Goal: Task Accomplishment & Management: Complete application form

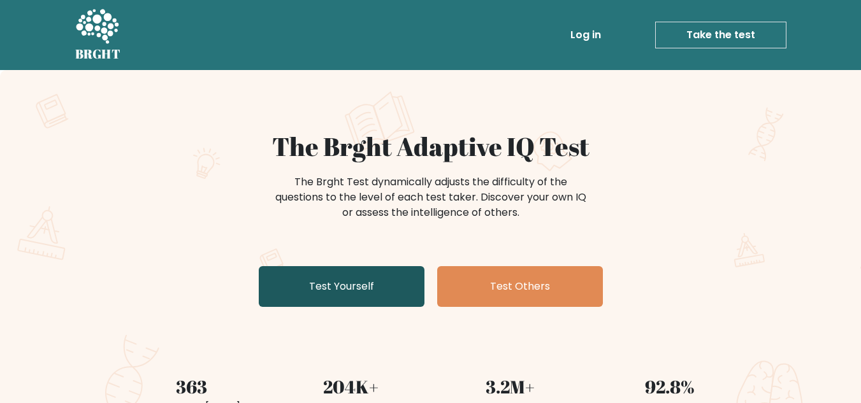
click at [412, 289] on link "Test Yourself" at bounding box center [342, 286] width 166 height 41
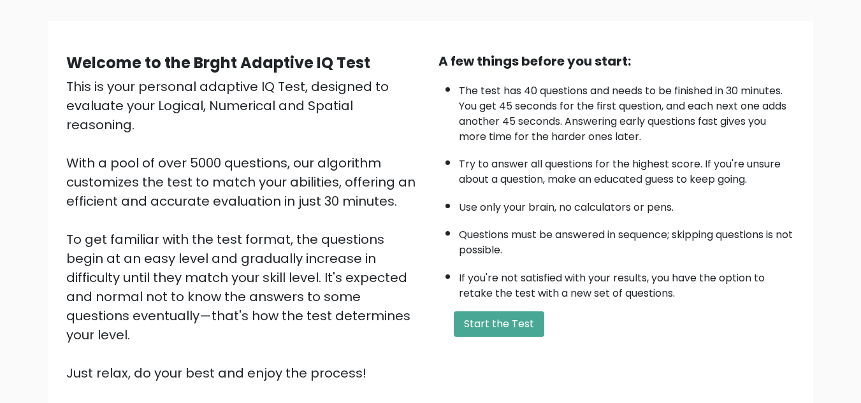
scroll to position [180, 0]
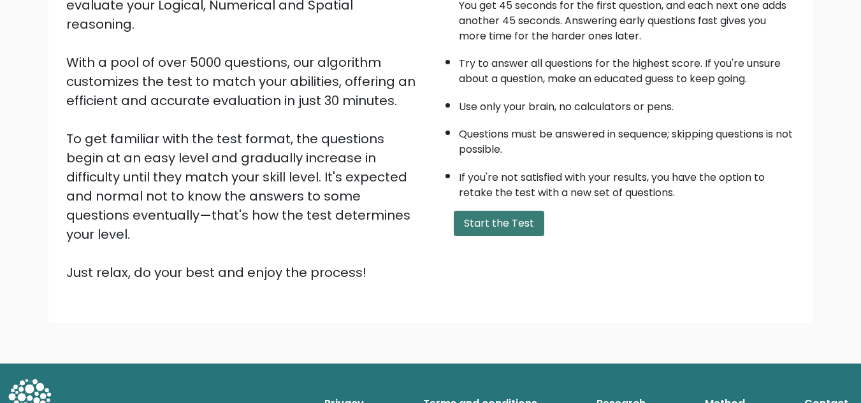
click at [502, 227] on button "Start the Test" at bounding box center [499, 223] width 91 height 25
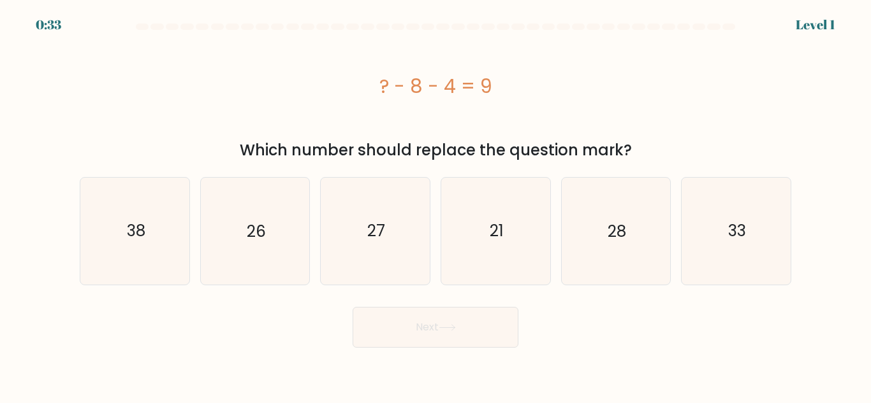
drag, startPoint x: 369, startPoint y: 82, endPoint x: 528, endPoint y: 85, distance: 159.4
click at [528, 85] on div "? - 8 - 4 = 9" at bounding box center [435, 86] width 711 height 29
copy div "? - 8 - 4 = 9"
click at [529, 232] on icon "21" at bounding box center [495, 231] width 106 height 106
click at [436, 205] on input "d. 21" at bounding box center [435, 203] width 1 height 3
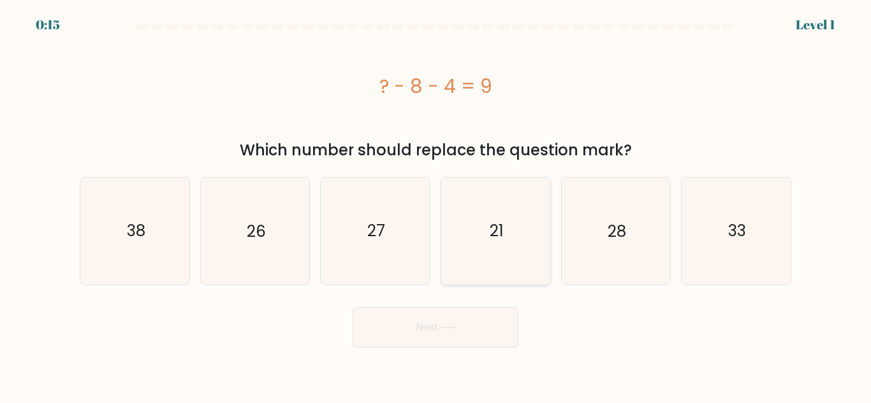
radio input "true"
click at [467, 335] on button "Next" at bounding box center [435, 327] width 166 height 41
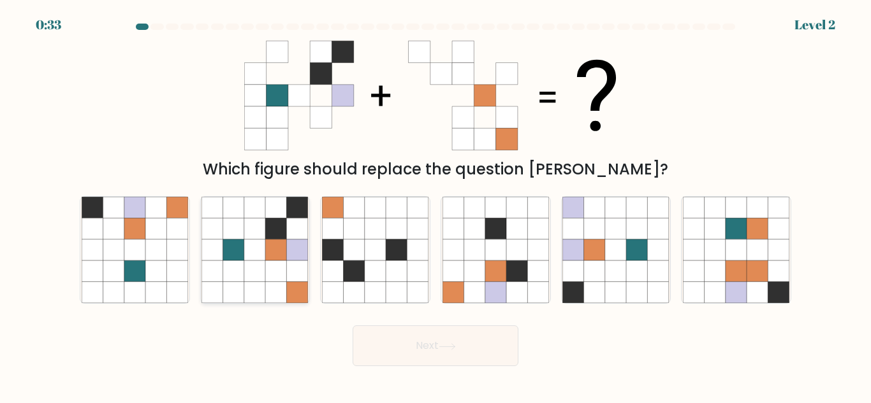
click at [235, 287] on icon at bounding box center [233, 292] width 21 height 21
click at [435, 205] on input "b." at bounding box center [435, 203] width 1 height 3
radio input "true"
click at [432, 343] on button "Next" at bounding box center [435, 346] width 166 height 41
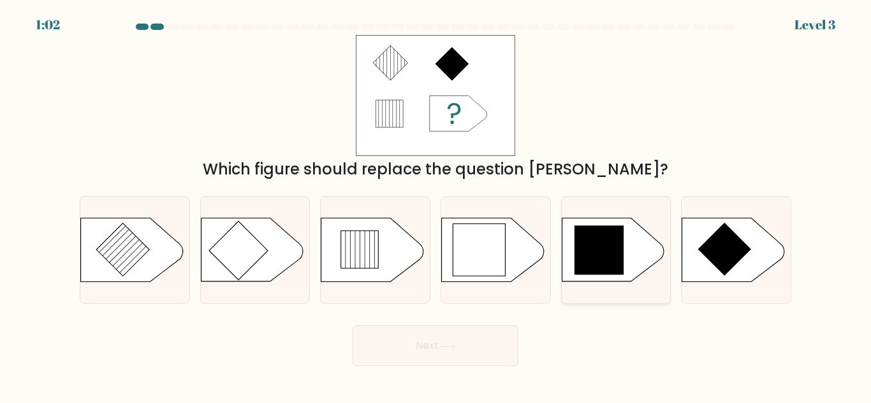
click at [598, 245] on icon at bounding box center [599, 251] width 50 height 50
click at [436, 205] on input "e." at bounding box center [435, 203] width 1 height 3
radio input "true"
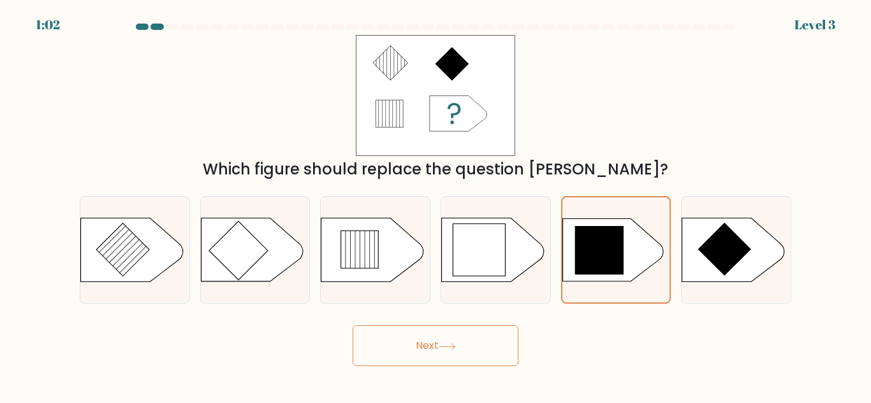
click at [472, 349] on button "Next" at bounding box center [435, 346] width 166 height 41
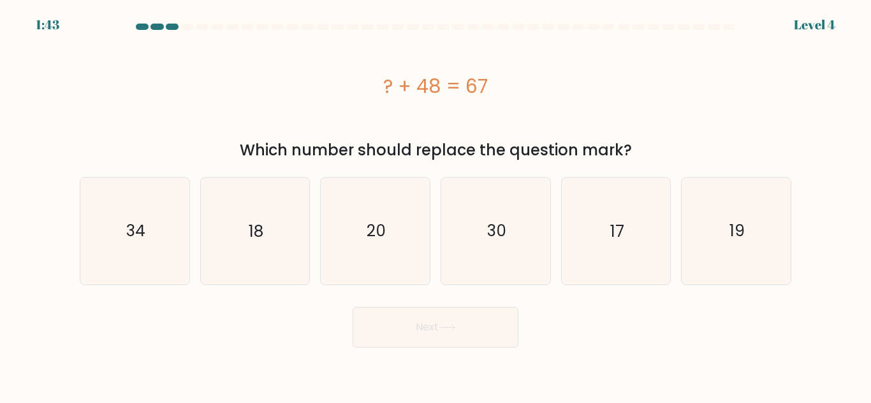
drag, startPoint x: 380, startPoint y: 91, endPoint x: 491, endPoint y: 91, distance: 111.5
click at [491, 91] on div "? + 48 = 67" at bounding box center [435, 86] width 711 height 29
click at [767, 247] on icon "19" at bounding box center [736, 231] width 106 height 106
click at [436, 205] on input "f. 19" at bounding box center [435, 203] width 1 height 3
radio input "true"
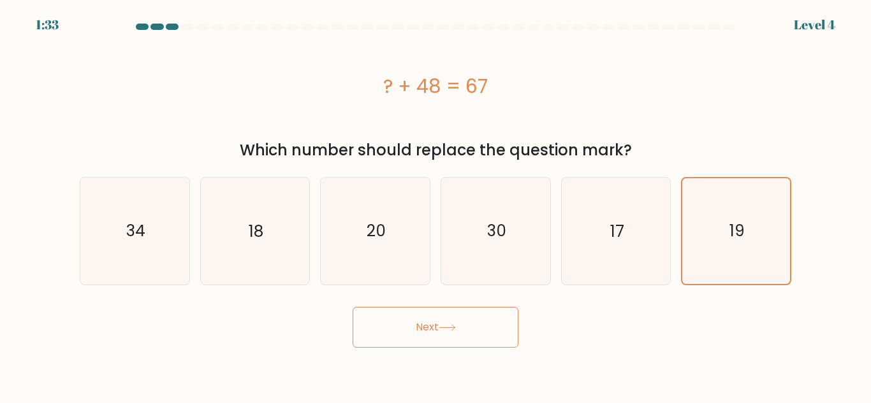
click at [420, 324] on button "Next" at bounding box center [435, 327] width 166 height 41
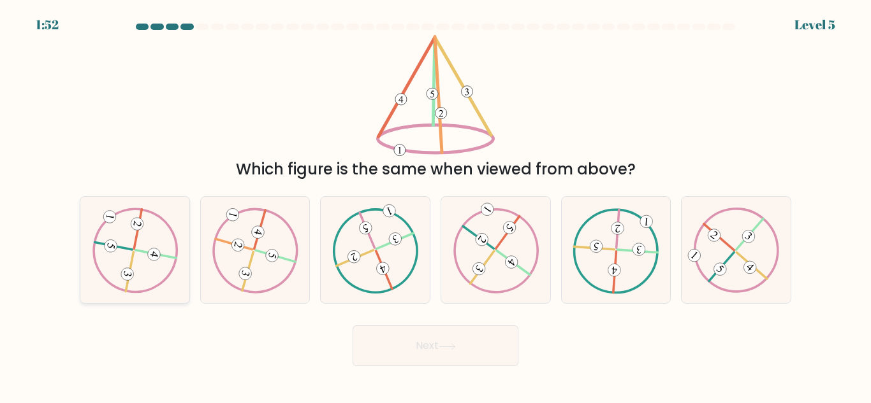
click at [149, 246] on icon at bounding box center [135, 250] width 86 height 85
click at [435, 205] on input "a." at bounding box center [435, 203] width 1 height 3
radio input "true"
click at [461, 341] on button "Next" at bounding box center [435, 346] width 166 height 41
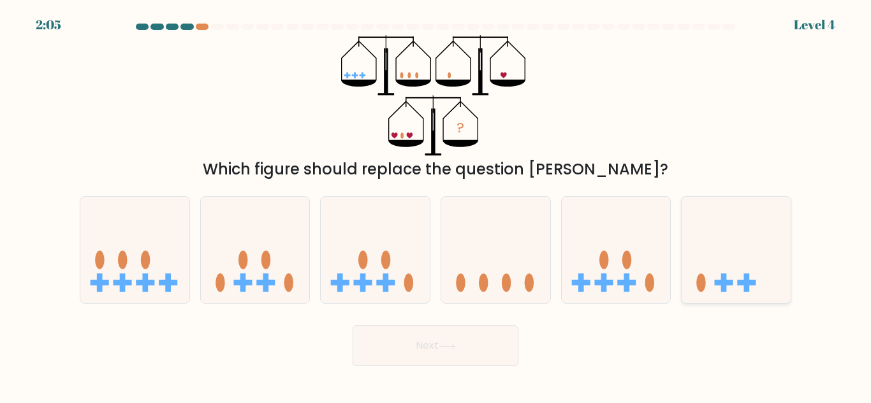
click at [718, 277] on icon at bounding box center [735, 250] width 109 height 90
click at [436, 205] on input "f." at bounding box center [435, 203] width 1 height 3
radio input "true"
click at [454, 338] on button "Next" at bounding box center [435, 346] width 166 height 41
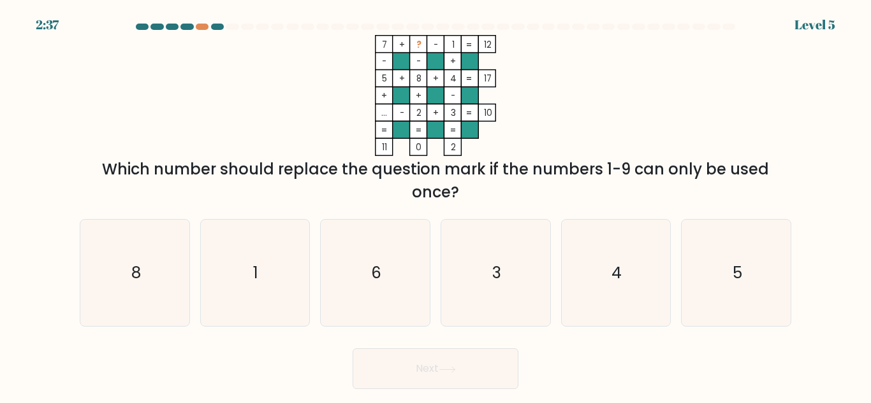
drag, startPoint x: 379, startPoint y: 46, endPoint x: 497, endPoint y: 45, distance: 118.6
click at [497, 45] on icon "7 + ? - 1 12 - - + 5 + 8 + 4 17 + + - ... - 2 + 3 = 10 = = = = 11 0 2 =" at bounding box center [435, 95] width 382 height 121
copy icon "7 + ? - 1 12"
click at [384, 285] on icon "6" at bounding box center [375, 273] width 106 height 106
click at [435, 205] on input "c. 6" at bounding box center [435, 203] width 1 height 3
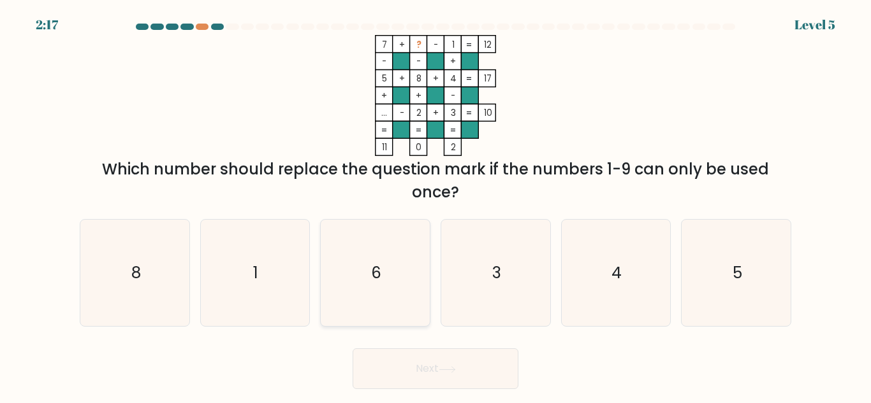
radio input "true"
click at [421, 361] on button "Next" at bounding box center [435, 369] width 166 height 41
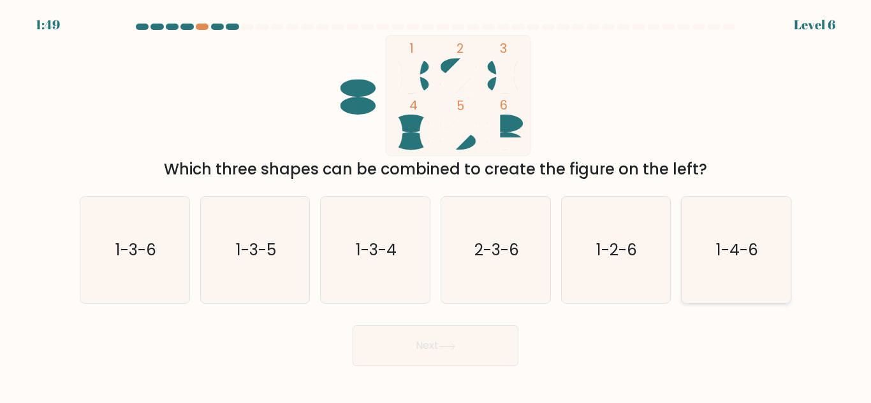
click at [767, 260] on icon "1-4-6" at bounding box center [736, 250] width 106 height 106
click at [436, 205] on input "f. 1-4-6" at bounding box center [435, 203] width 1 height 3
radio input "true"
click at [91, 249] on icon "1-3-6" at bounding box center [135, 250] width 106 height 106
click at [435, 205] on input "a. 1-3-6" at bounding box center [435, 203] width 1 height 3
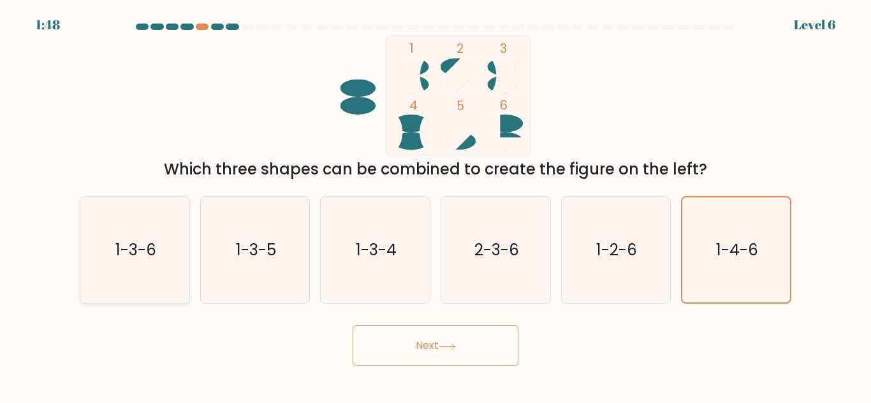
radio input "true"
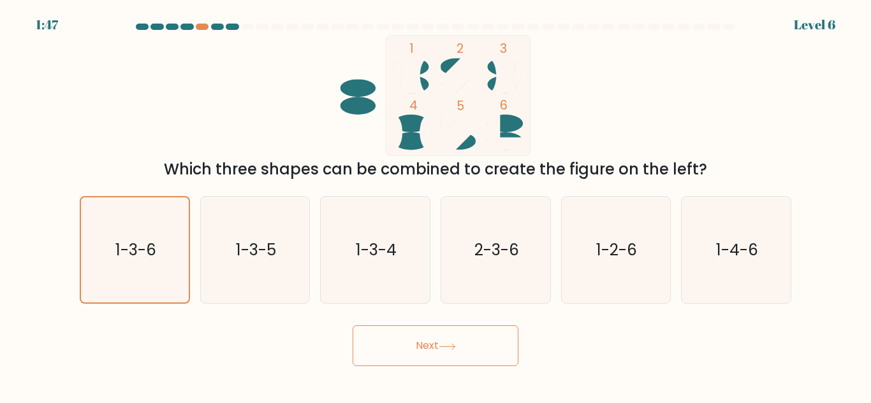
click at [352, 346] on div "Next" at bounding box center [435, 342] width 727 height 47
click at [406, 357] on button "Next" at bounding box center [435, 346] width 166 height 41
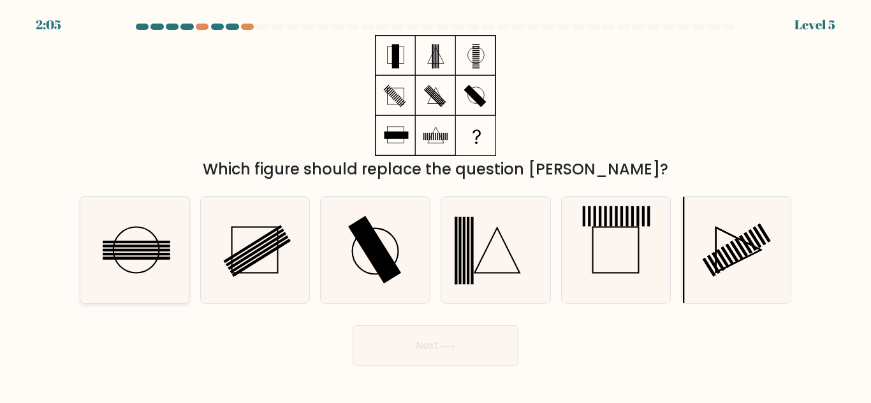
click at [143, 273] on icon at bounding box center [135, 250] width 106 height 106
click at [435, 205] on input "a." at bounding box center [435, 203] width 1 height 3
radio input "true"
click at [475, 356] on button "Next" at bounding box center [435, 346] width 166 height 41
click at [473, 347] on button "Next" at bounding box center [435, 346] width 166 height 41
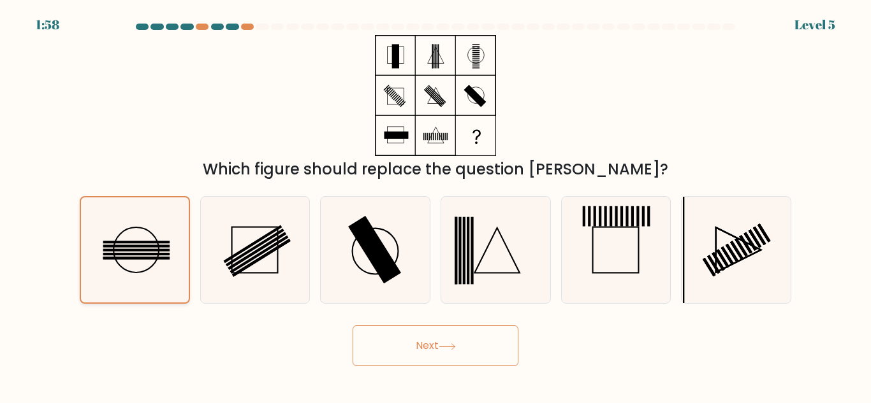
click at [143, 263] on icon at bounding box center [134, 250] width 105 height 105
click at [435, 205] on input "a." at bounding box center [435, 203] width 1 height 3
click at [143, 263] on icon at bounding box center [134, 250] width 105 height 105
click at [435, 205] on input "a." at bounding box center [435, 203] width 1 height 3
click at [454, 330] on button "Next" at bounding box center [435, 346] width 166 height 41
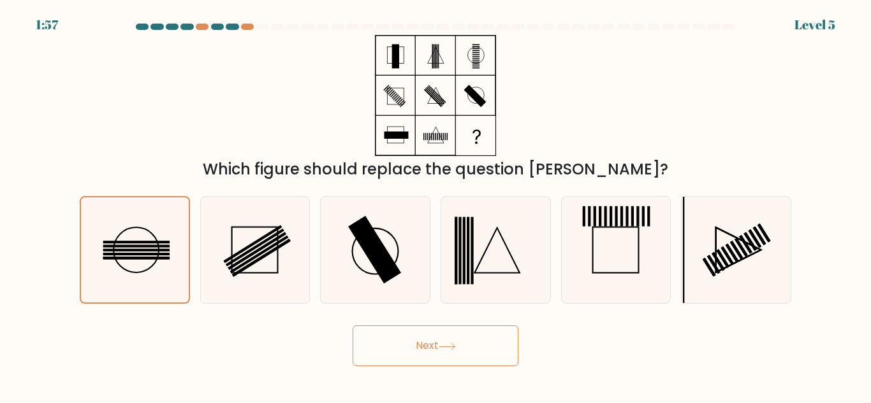
click at [446, 338] on button "Next" at bounding box center [435, 346] width 166 height 41
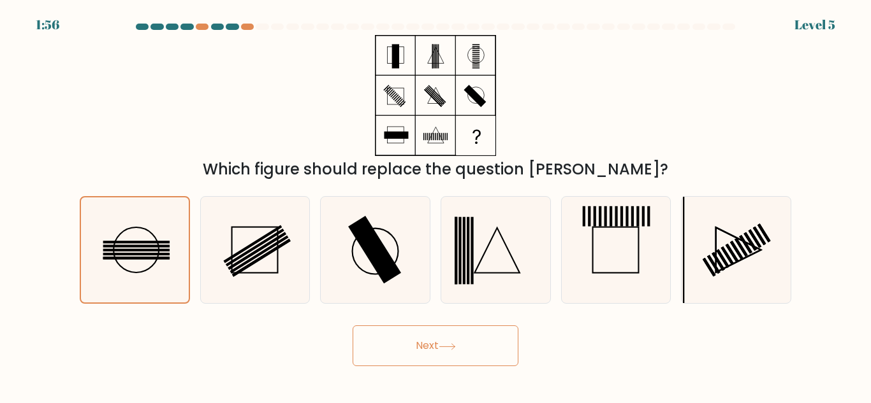
click at [444, 340] on button "Next" at bounding box center [435, 346] width 166 height 41
click at [108, 243] on rect at bounding box center [136, 242] width 67 height 3
click at [435, 205] on input "a." at bounding box center [435, 203] width 1 height 3
click at [108, 243] on rect at bounding box center [136, 242] width 67 height 3
click at [435, 205] on input "a." at bounding box center [435, 203] width 1 height 3
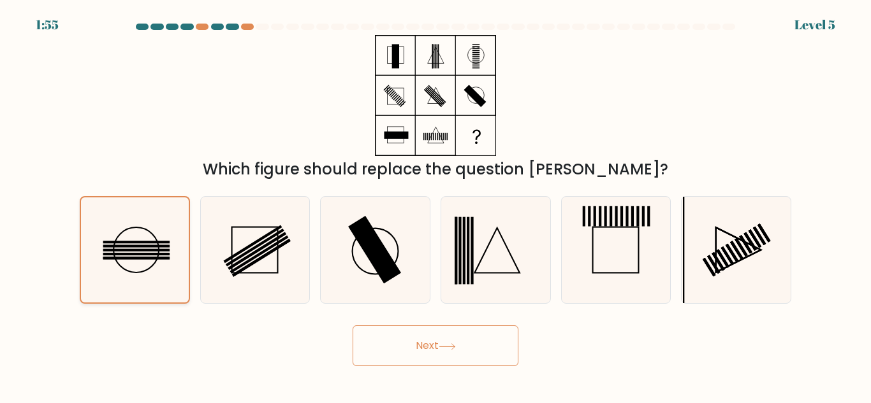
click at [108, 243] on rect at bounding box center [136, 242] width 67 height 3
click at [435, 205] on input "a." at bounding box center [435, 203] width 1 height 3
click at [392, 368] on body "1:55 Level 5" at bounding box center [435, 201] width 871 height 403
click at [392, 368] on body "1:54 Level 5" at bounding box center [435, 201] width 871 height 403
click at [395, 356] on button "Next" at bounding box center [435, 346] width 166 height 41
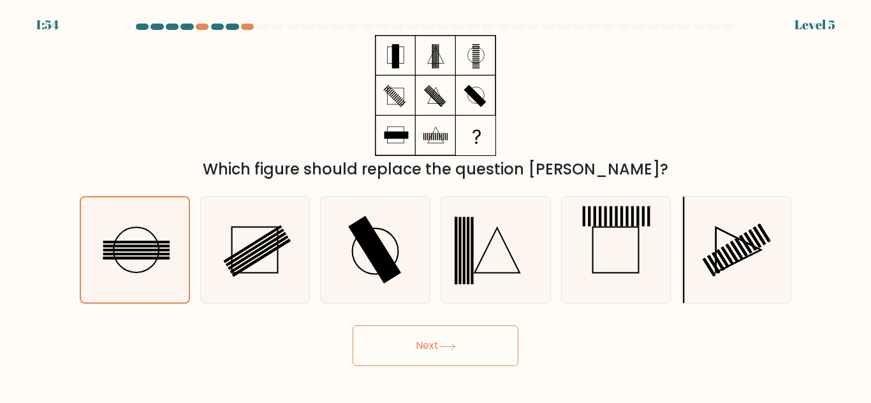
click at [395, 356] on button "Next" at bounding box center [435, 346] width 166 height 41
click at [286, 279] on icon at bounding box center [254, 250] width 106 height 106
click at [435, 205] on input "b." at bounding box center [435, 203] width 1 height 3
radio input "true"
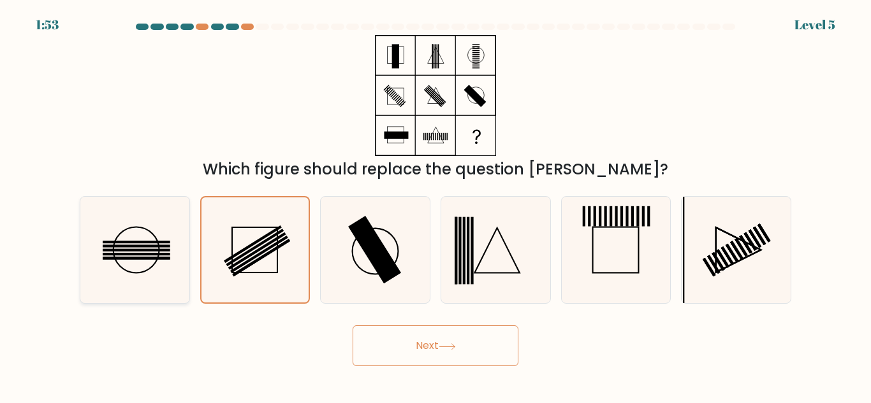
click at [159, 267] on icon at bounding box center [135, 250] width 106 height 106
click at [435, 205] on input "a." at bounding box center [435, 203] width 1 height 3
radio input "true"
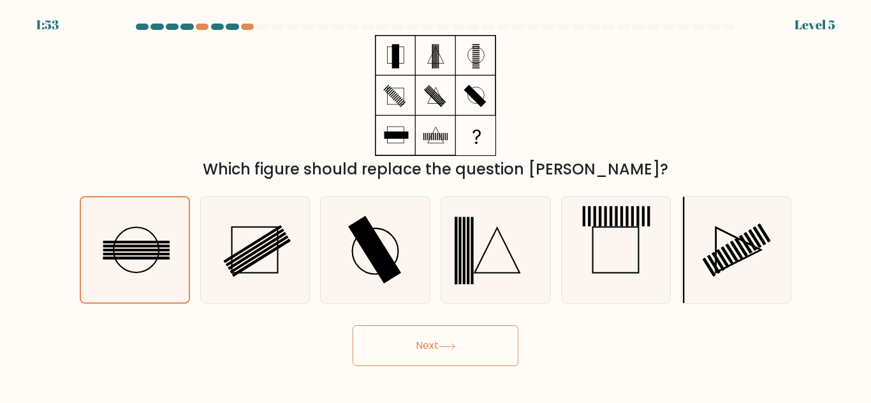
click at [461, 357] on button "Next" at bounding box center [435, 346] width 166 height 41
click at [469, 347] on button "Next" at bounding box center [435, 346] width 166 height 41
click at [456, 345] on icon at bounding box center [447, 347] width 17 height 7
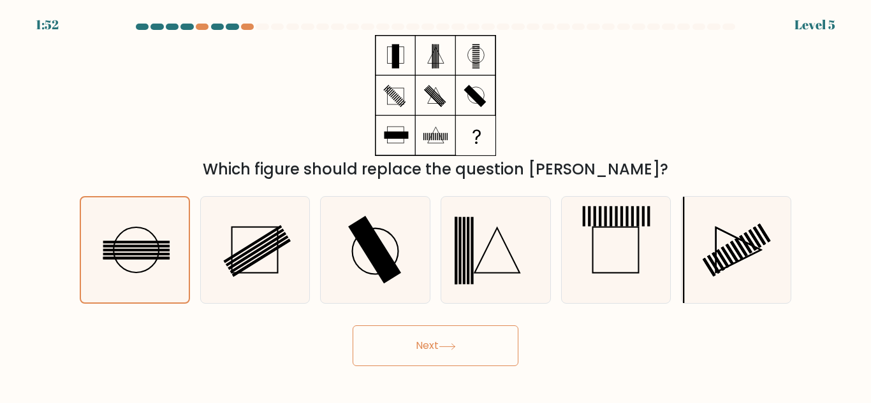
click at [456, 345] on icon at bounding box center [447, 347] width 17 height 7
click at [455, 345] on icon at bounding box center [447, 347] width 17 height 7
click at [389, 273] on rect at bounding box center [374, 250] width 53 height 68
click at [435, 205] on input "c." at bounding box center [435, 203] width 1 height 3
radio input "true"
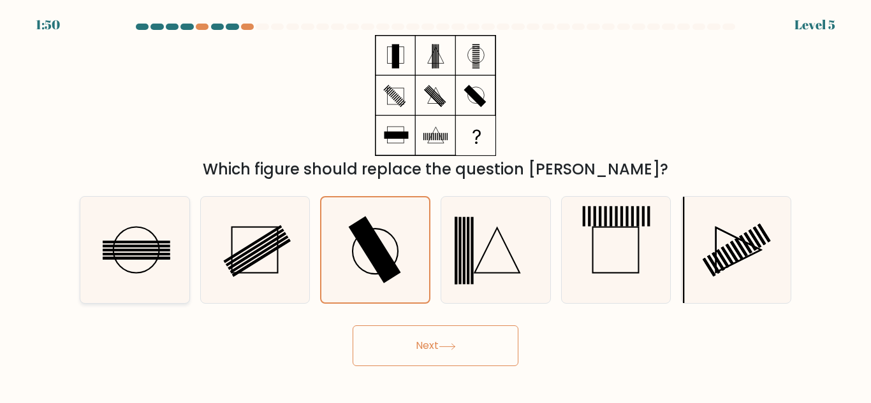
click at [151, 277] on icon at bounding box center [135, 250] width 106 height 106
click at [435, 205] on input "a." at bounding box center [435, 203] width 1 height 3
radio input "true"
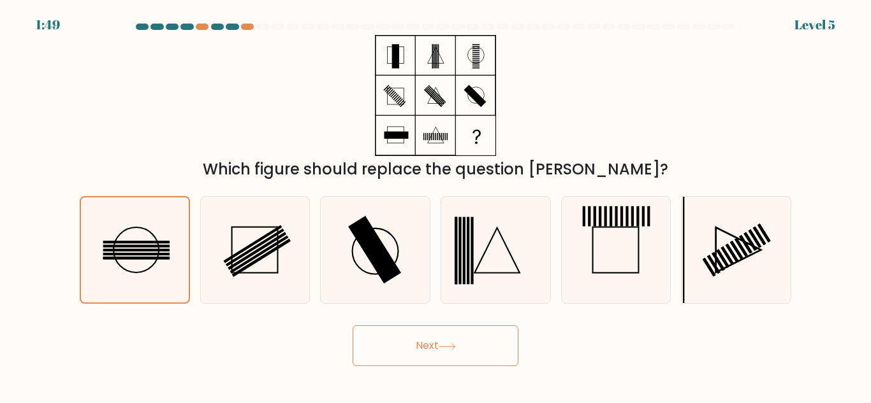
click at [416, 347] on button "Next" at bounding box center [435, 346] width 166 height 41
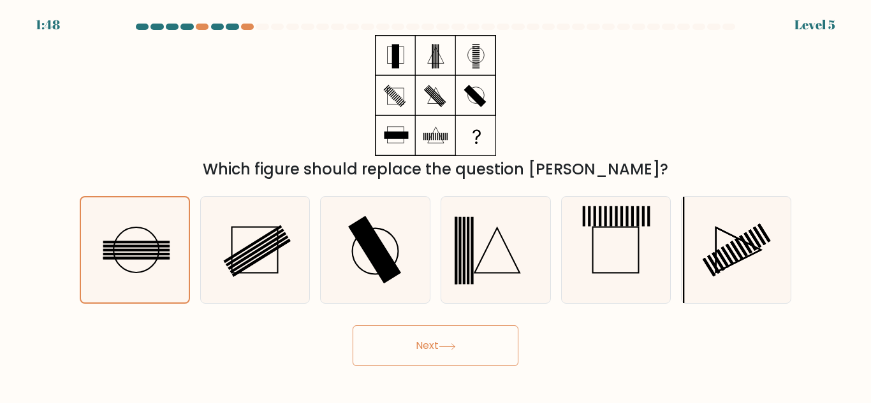
click at [423, 107] on icon at bounding box center [435, 95] width 159 height 121
click at [451, 127] on icon at bounding box center [435, 95] width 159 height 121
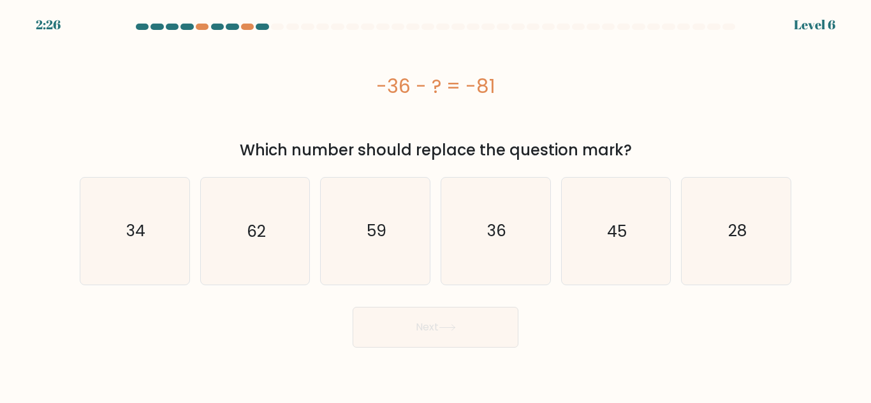
drag, startPoint x: 378, startPoint y: 88, endPoint x: 542, endPoint y: 103, distance: 164.5
click at [542, 103] on div "-36 - ? = -81" at bounding box center [435, 86] width 711 height 102
copy div "-36 - ? = -81"
click at [593, 232] on icon "45" at bounding box center [615, 231] width 106 height 106
click at [436, 205] on input "e. 45" at bounding box center [435, 203] width 1 height 3
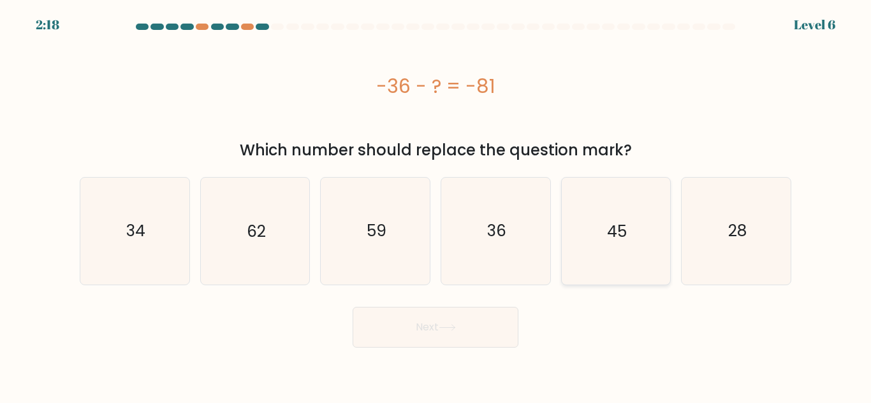
radio input "true"
click at [462, 329] on button "Next" at bounding box center [435, 327] width 166 height 41
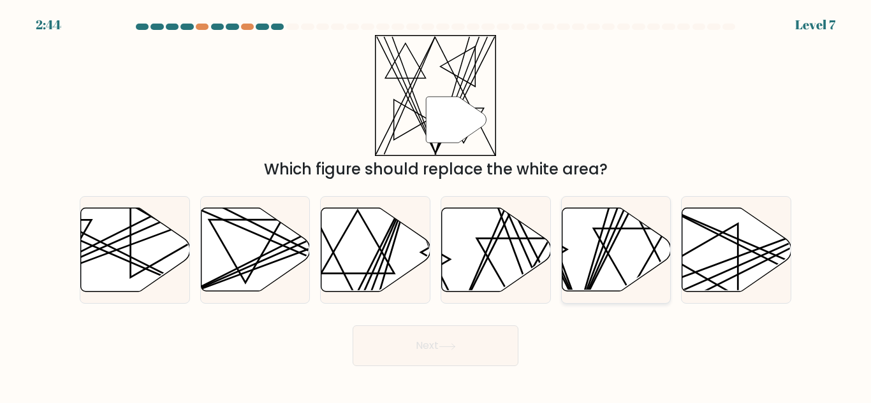
click at [611, 260] on icon at bounding box center [629, 260] width 73 height 63
click at [436, 205] on input "e." at bounding box center [435, 203] width 1 height 3
radio input "true"
click at [379, 347] on button "Next" at bounding box center [435, 346] width 166 height 41
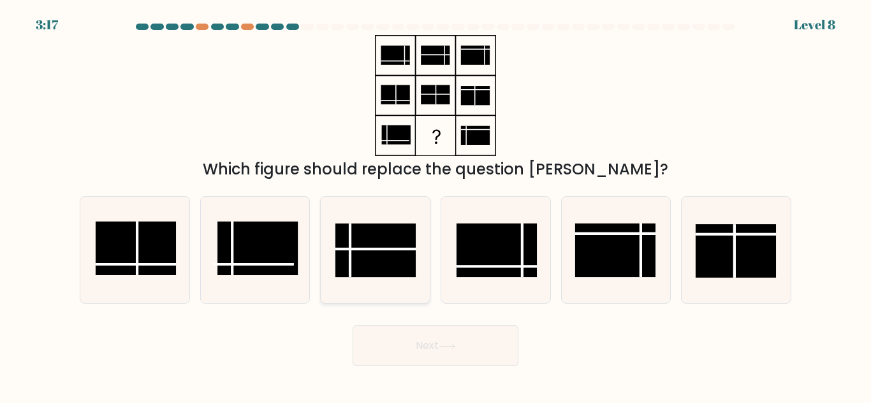
click at [385, 264] on rect at bounding box center [375, 251] width 80 height 54
click at [435, 205] on input "c." at bounding box center [435, 203] width 1 height 3
radio input "true"
click at [428, 351] on button "Next" at bounding box center [435, 346] width 166 height 41
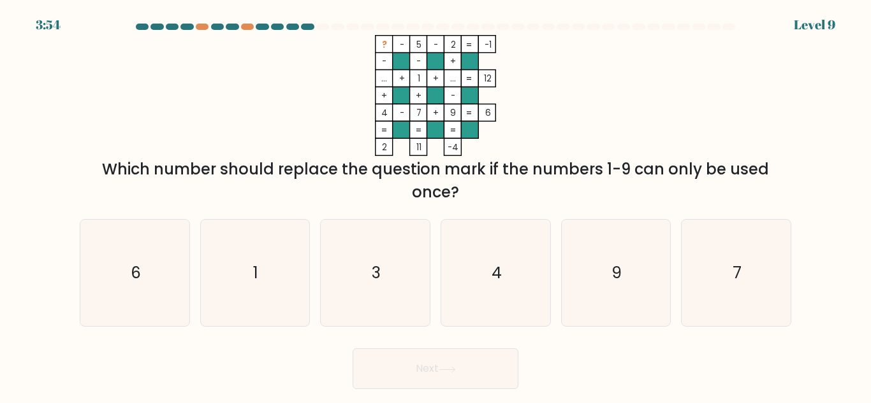
drag, startPoint x: 380, startPoint y: 42, endPoint x: 490, endPoint y: 47, distance: 110.4
click at [490, 47] on icon "? - 5 - 2 -1 - - + ... + 1 + ... 12 + + - 4 - 7 + 9 = 6 = = = = 2 11 -4 =" at bounding box center [435, 95] width 382 height 121
copy icon "? - 5 - 2 -1"
click at [181, 261] on icon "6" at bounding box center [135, 273] width 106 height 106
click at [435, 205] on input "a. 6" at bounding box center [435, 203] width 1 height 3
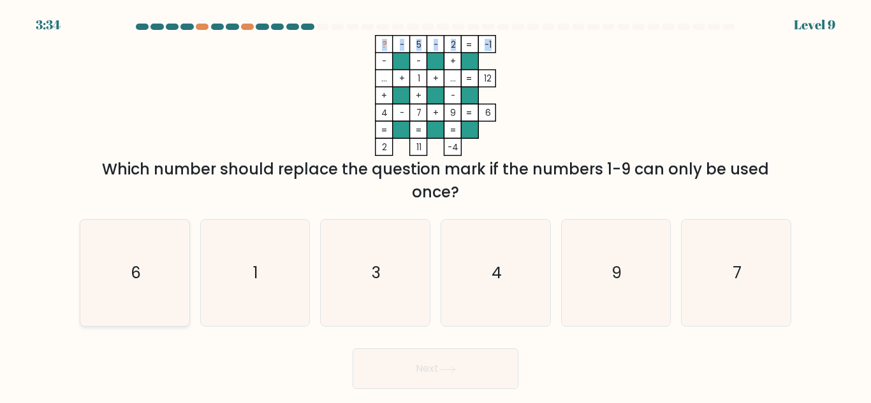
radio input "true"
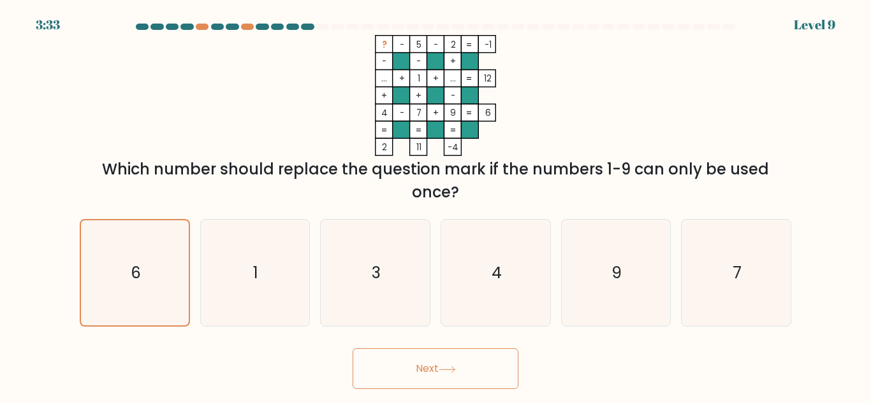
click at [366, 351] on button "Next" at bounding box center [435, 369] width 166 height 41
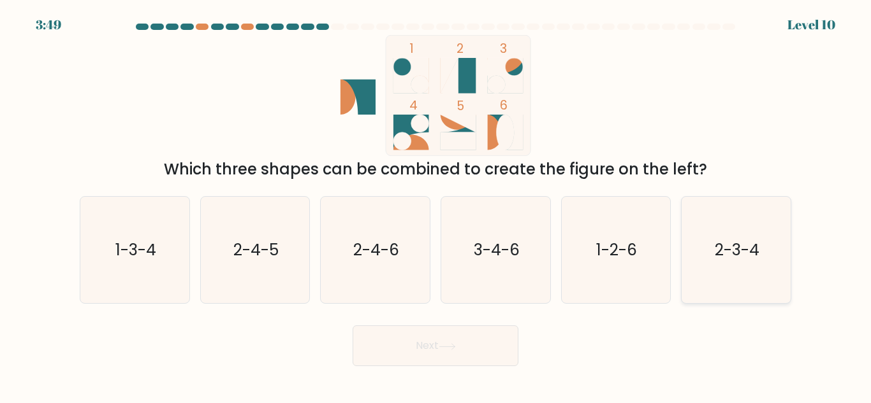
click at [776, 267] on icon "2-3-4" at bounding box center [736, 250] width 106 height 106
click at [436, 205] on input "f. 2-3-4" at bounding box center [435, 203] width 1 height 3
radio input "true"
click at [440, 344] on button "Next" at bounding box center [435, 346] width 166 height 41
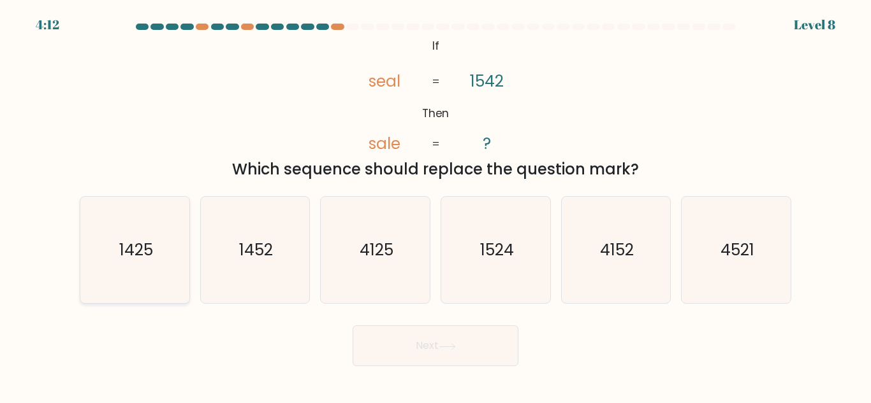
click at [139, 261] on text "1425" at bounding box center [136, 250] width 34 height 22
click at [435, 205] on input "a. 1425" at bounding box center [435, 203] width 1 height 3
radio input "true"
click at [481, 345] on button "Next" at bounding box center [435, 346] width 166 height 41
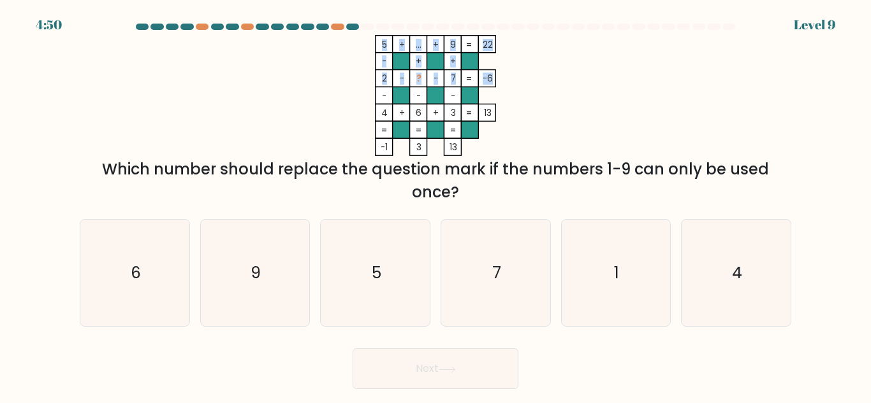
drag, startPoint x: 379, startPoint y: 75, endPoint x: 491, endPoint y: 83, distance: 113.1
click at [491, 83] on icon "5 + ... + 9 22 - + + 2 - ? - 7 -6 - - - 4 + 6 + 3 = 13 = = = = -1 3 13 =" at bounding box center [435, 95] width 382 height 121
click at [415, 78] on rect at bounding box center [418, 78] width 17 height 17
drag, startPoint x: 380, startPoint y: 77, endPoint x: 479, endPoint y: 82, distance: 98.9
click at [479, 82] on icon "5 + ... + 9 22 - + + 2 - ? - 7 -6 - - - 4 + 6 + 3 = 13 = = = = -1 3 13 =" at bounding box center [435, 95] width 382 height 121
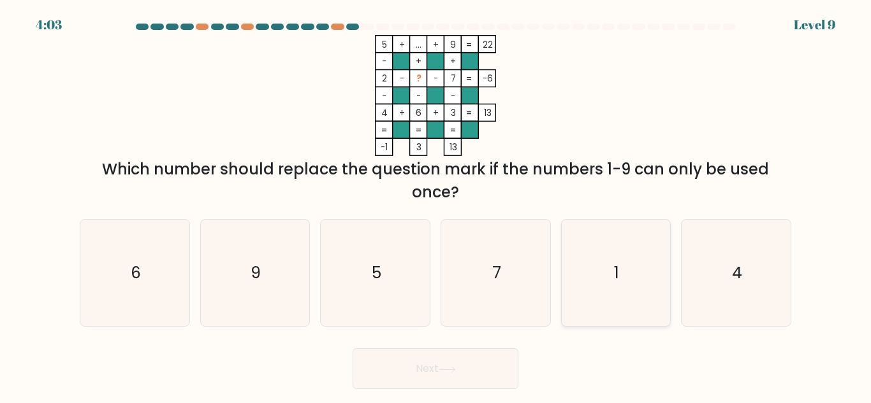
click at [630, 269] on icon "1" at bounding box center [615, 273] width 106 height 106
click at [436, 205] on input "e. 1" at bounding box center [435, 203] width 1 height 3
radio input "true"
click at [508, 364] on button "Next" at bounding box center [435, 369] width 166 height 41
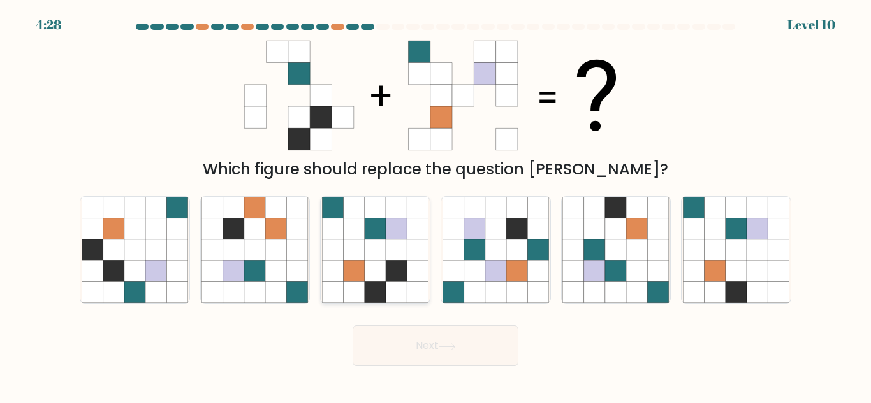
click at [398, 276] on icon at bounding box center [396, 271] width 21 height 21
click at [435, 205] on input "c." at bounding box center [435, 203] width 1 height 3
radio input "true"
click at [395, 334] on button "Next" at bounding box center [435, 346] width 166 height 41
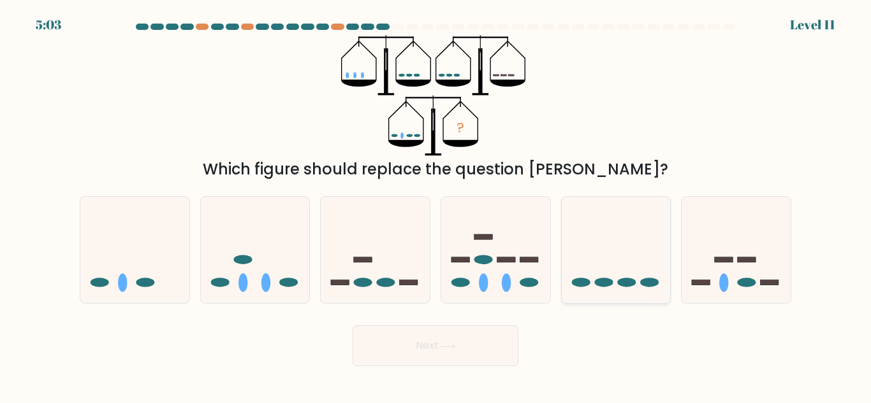
click at [638, 271] on icon at bounding box center [616, 250] width 109 height 90
click at [436, 205] on input "e." at bounding box center [435, 203] width 1 height 3
radio input "true"
click at [461, 342] on button "Next" at bounding box center [435, 346] width 166 height 41
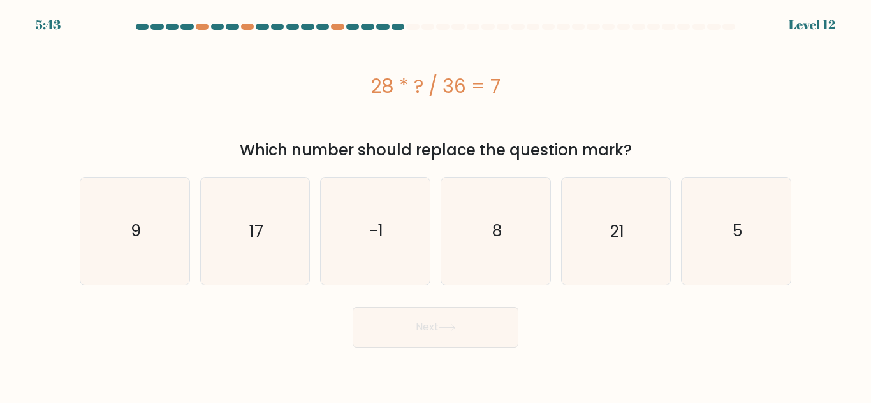
drag, startPoint x: 392, startPoint y: 87, endPoint x: 595, endPoint y: 88, distance: 203.3
click at [595, 88] on div "28 * ? / 36 = 7" at bounding box center [435, 86] width 711 height 29
copy div "28 * ? / 36 = 7"
click at [103, 221] on icon "9" at bounding box center [135, 231] width 106 height 106
click at [435, 205] on input "a. 9" at bounding box center [435, 203] width 1 height 3
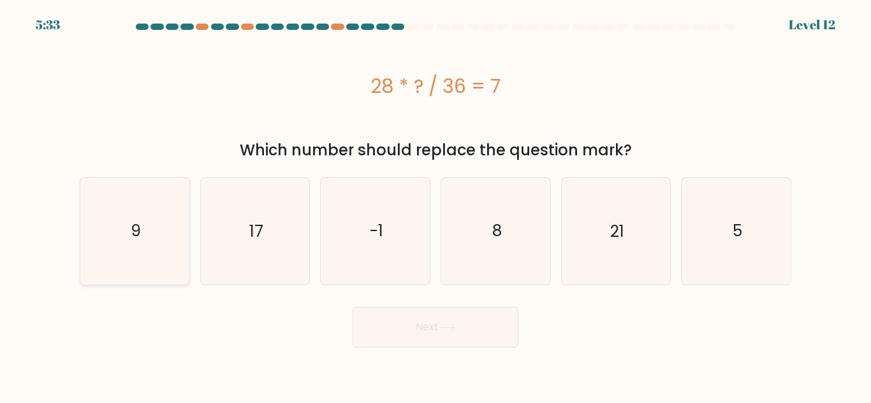
radio input "true"
click at [372, 317] on button "Next" at bounding box center [435, 327] width 166 height 41
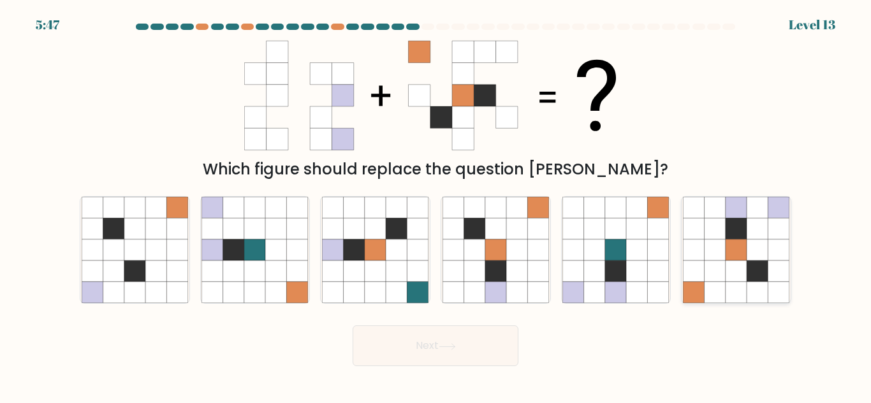
click at [749, 222] on icon at bounding box center [756, 229] width 21 height 21
click at [436, 205] on input "f." at bounding box center [435, 203] width 1 height 3
radio input "true"
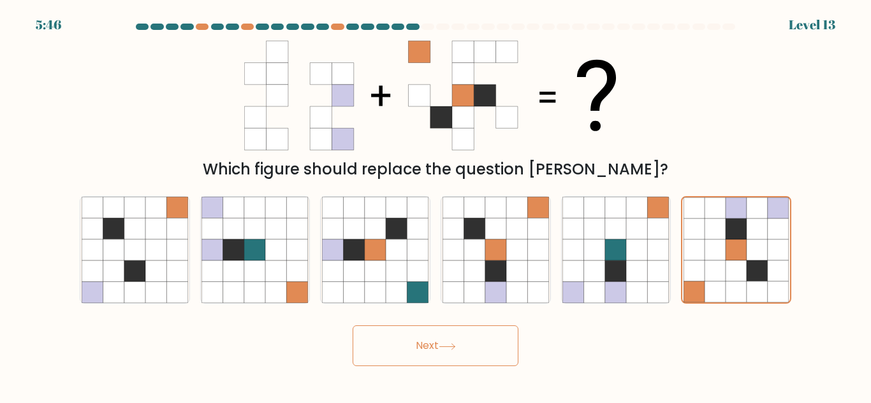
click at [422, 351] on button "Next" at bounding box center [435, 346] width 166 height 41
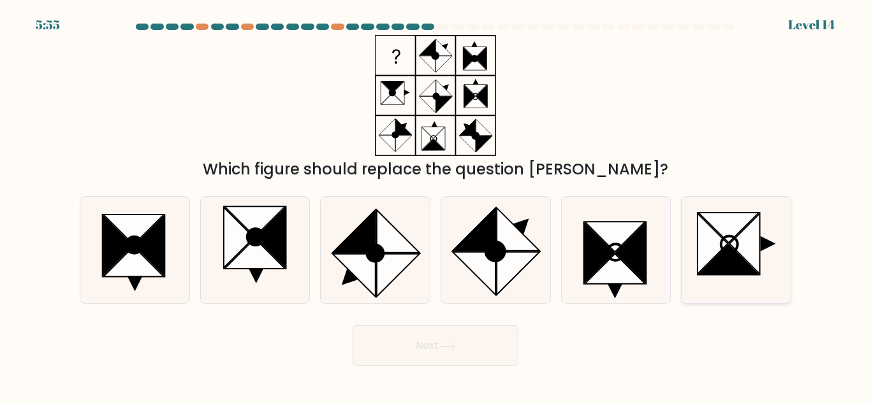
click at [715, 257] on icon at bounding box center [712, 244] width 31 height 61
click at [436, 205] on input "f." at bounding box center [435, 203] width 1 height 3
radio input "true"
click at [479, 332] on button "Next" at bounding box center [435, 346] width 166 height 41
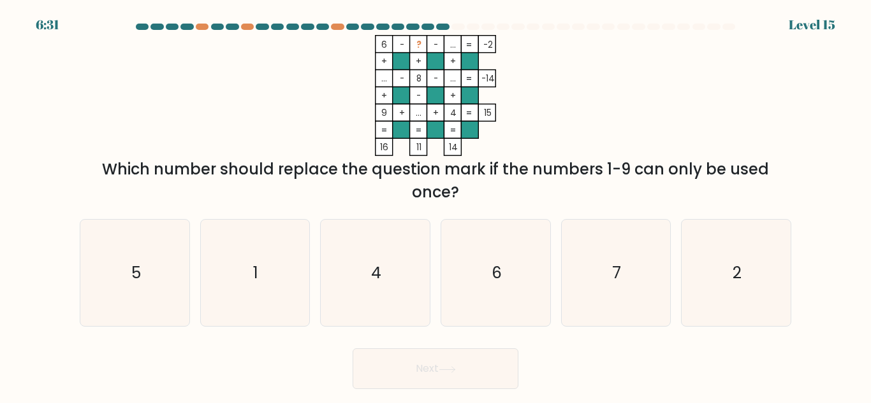
drag, startPoint x: 379, startPoint y: 42, endPoint x: 493, endPoint y: 44, distance: 113.5
click at [493, 44] on icon "6 - ? - ... -2 + + + ... - 8 - ... -14 + - + 9 + ... + 4 = 15 = = = = 16 11 14 =" at bounding box center [435, 95] width 382 height 121
copy icon "6 - ? - ... -2"
click at [501, 275] on text "6" at bounding box center [496, 273] width 10 height 22
click at [436, 205] on input "d. 6" at bounding box center [435, 203] width 1 height 3
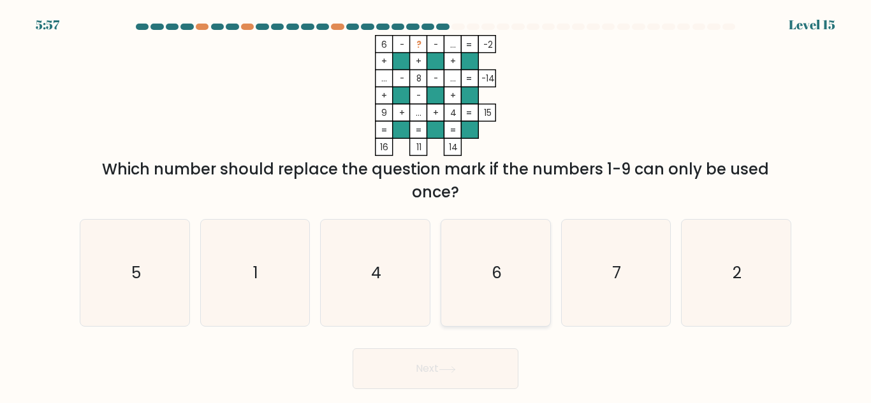
radio input "true"
click at [427, 369] on button "Next" at bounding box center [435, 369] width 166 height 41
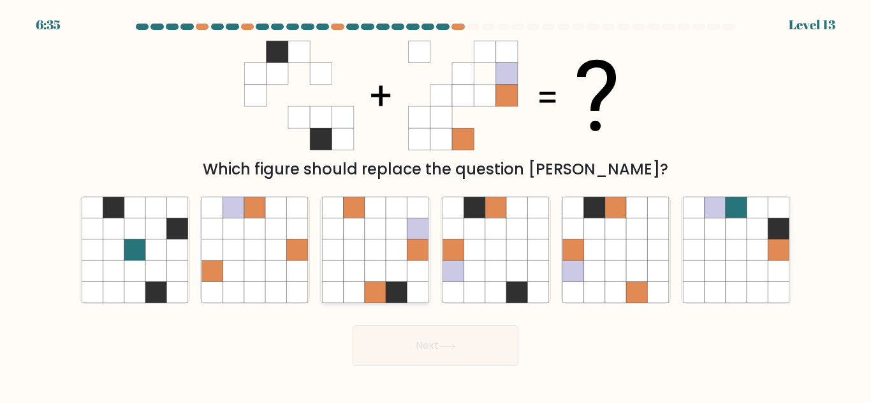
click at [372, 246] on icon at bounding box center [375, 250] width 21 height 21
click at [435, 205] on input "c." at bounding box center [435, 203] width 1 height 3
radio input "true"
click at [454, 347] on icon at bounding box center [447, 347] width 17 height 7
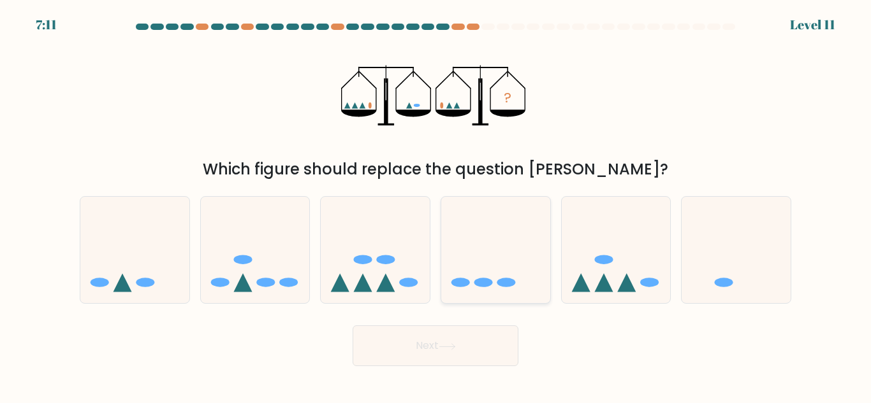
click at [522, 287] on icon at bounding box center [495, 250] width 109 height 90
click at [436, 205] on input "d." at bounding box center [435, 203] width 1 height 3
radio input "true"
click at [490, 340] on button "Next" at bounding box center [435, 346] width 166 height 41
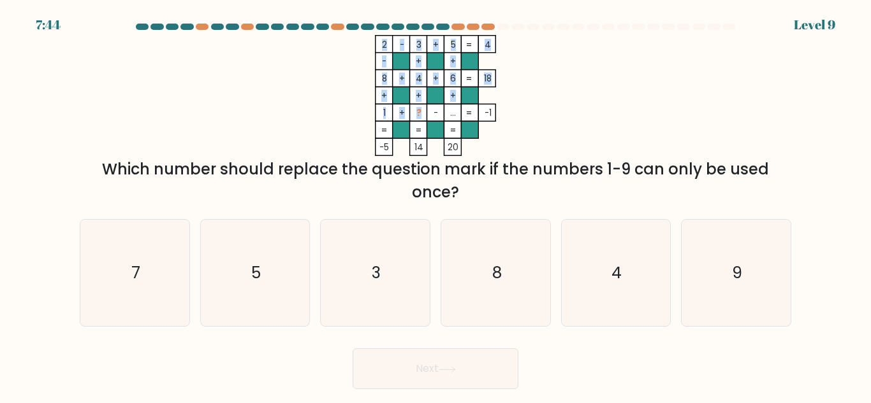
drag, startPoint x: 379, startPoint y: 113, endPoint x: 433, endPoint y: 108, distance: 55.1
click at [433, 108] on icon "2 - 3 + 5 4 - + + 8 + 4 + 6 18 + + + 1 + ? - ... = -1 = = = = -5 14 20 =" at bounding box center [435, 95] width 382 height 121
click at [435, 108] on tspan "-" at bounding box center [435, 113] width 4 height 12
click at [764, 262] on icon "9" at bounding box center [736, 273] width 106 height 106
click at [436, 205] on input "f. 9" at bounding box center [435, 203] width 1 height 3
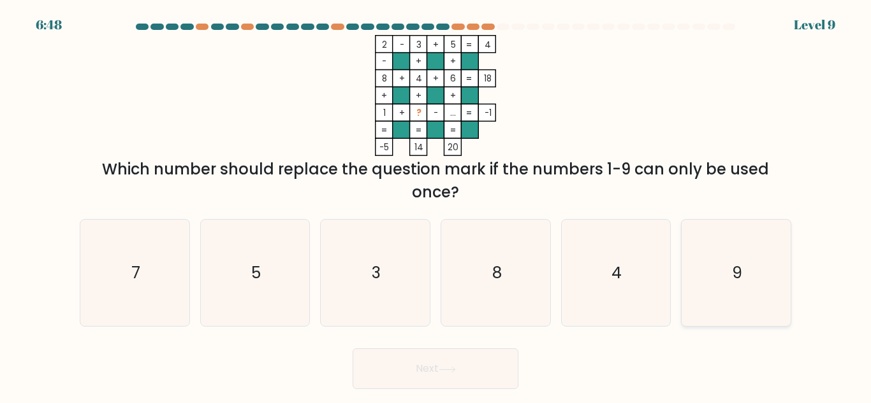
radio input "true"
click at [469, 377] on button "Next" at bounding box center [435, 369] width 166 height 41
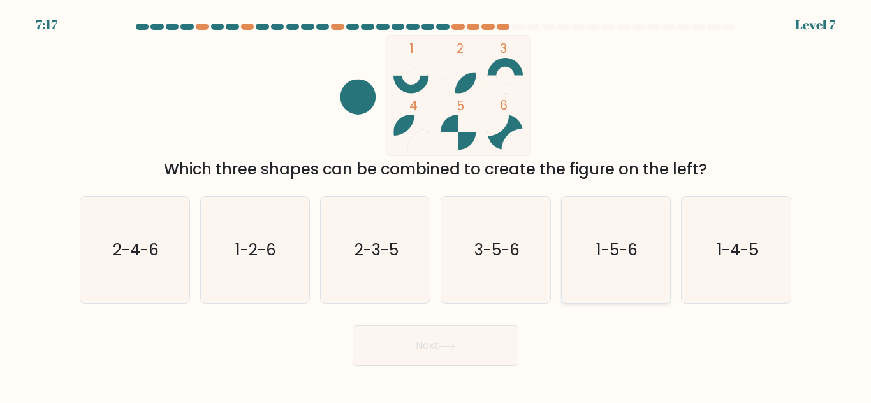
click at [612, 261] on text "1-5-6" at bounding box center [616, 250] width 41 height 22
click at [436, 205] on input "e. 1-5-6" at bounding box center [435, 203] width 1 height 3
radio input "true"
click at [492, 335] on button "Next" at bounding box center [435, 346] width 166 height 41
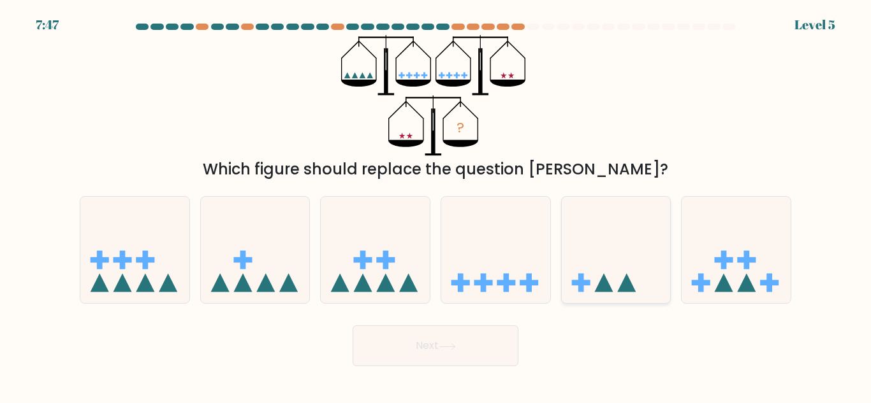
click at [613, 274] on icon at bounding box center [616, 250] width 109 height 90
click at [436, 205] on input "e." at bounding box center [435, 203] width 1 height 3
radio input "true"
click at [478, 339] on button "Next" at bounding box center [435, 346] width 166 height 41
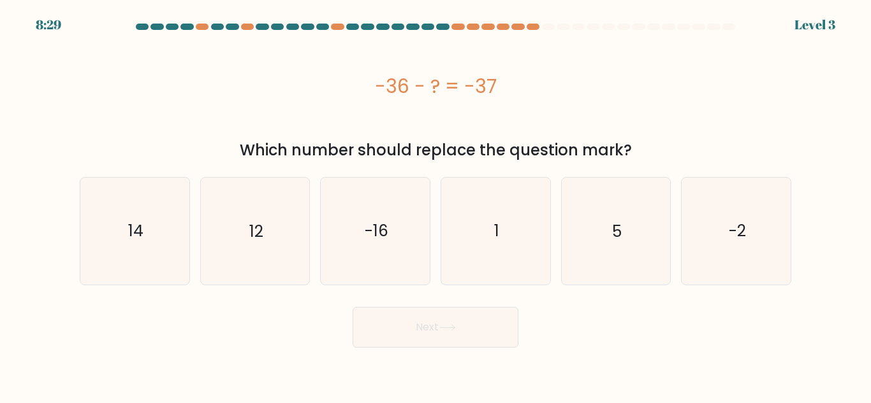
drag, startPoint x: 377, startPoint y: 88, endPoint x: 498, endPoint y: 80, distance: 121.4
click at [498, 80] on div "-36 - ? = -37" at bounding box center [435, 86] width 711 height 29
copy div "-36 - ? = -37"
click at [475, 207] on icon "1" at bounding box center [495, 231] width 106 height 106
click at [436, 205] on input "d. 1" at bounding box center [435, 203] width 1 height 3
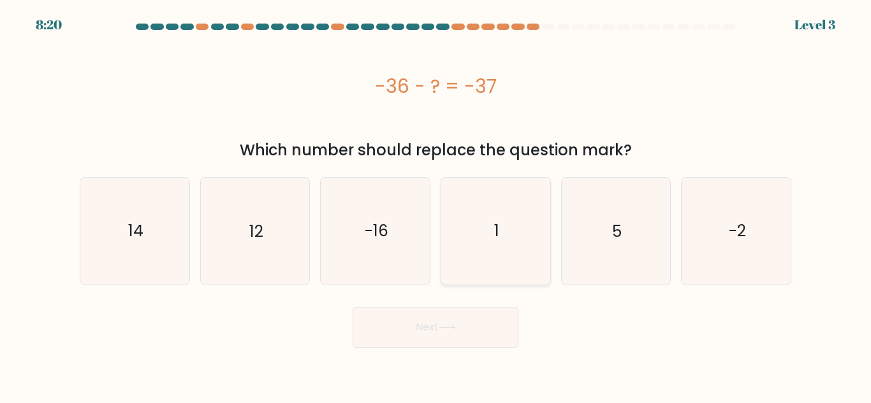
radio input "true"
click at [479, 328] on button "Next" at bounding box center [435, 327] width 166 height 41
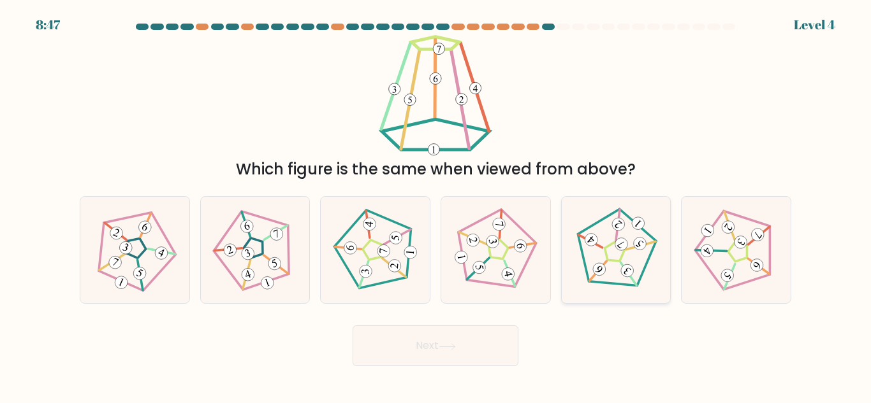
click at [603, 247] on icon at bounding box center [615, 250] width 85 height 85
click at [436, 205] on input "e." at bounding box center [435, 203] width 1 height 3
radio input "true"
click at [506, 342] on button "Next" at bounding box center [435, 346] width 166 height 41
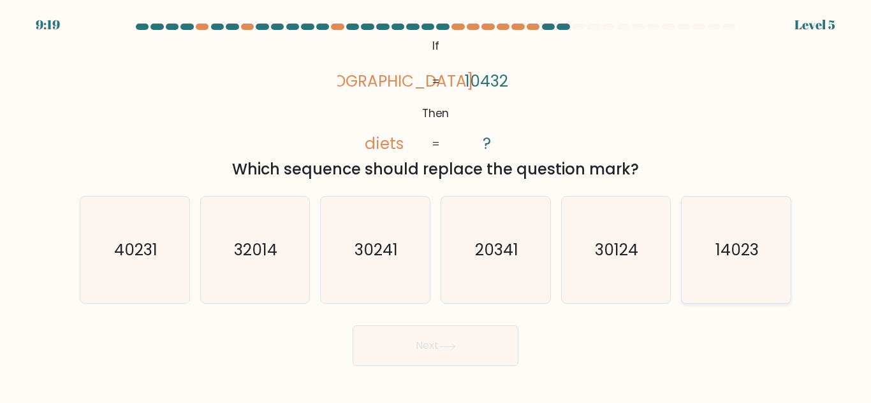
click at [744, 259] on text "14023" at bounding box center [736, 250] width 43 height 22
click at [436, 205] on input "f. 14023" at bounding box center [435, 203] width 1 height 3
radio input "true"
click at [503, 334] on button "Next" at bounding box center [435, 346] width 166 height 41
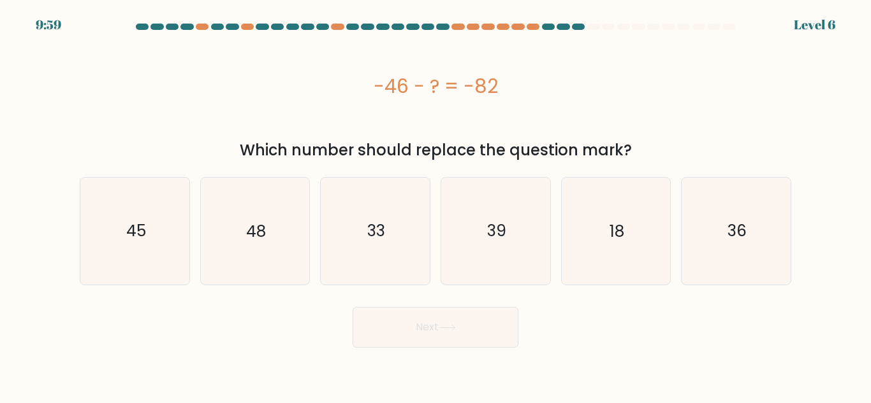
drag, startPoint x: 371, startPoint y: 85, endPoint x: 491, endPoint y: 96, distance: 121.0
click at [491, 96] on div "-46 - ? = -82" at bounding box center [435, 86] width 711 height 29
copy div "-46 - ? = -82"
click at [699, 224] on icon "36" at bounding box center [736, 231] width 106 height 106
click at [436, 205] on input "f. 36" at bounding box center [435, 203] width 1 height 3
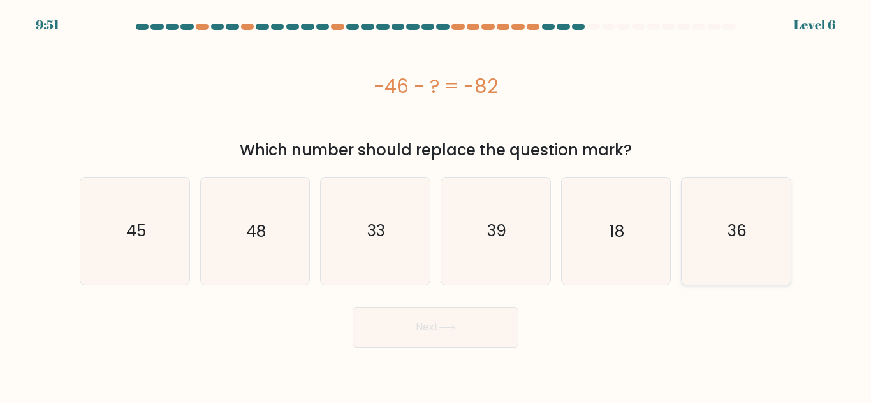
radio input "true"
click at [513, 321] on button "Next" at bounding box center [435, 327] width 166 height 41
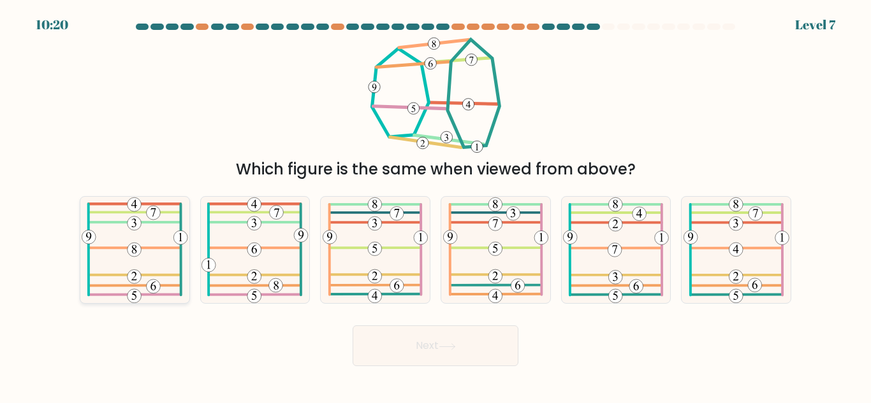
click at [156, 240] on icon at bounding box center [135, 250] width 106 height 106
click at [435, 205] on input "a." at bounding box center [435, 203] width 1 height 3
radio input "true"
click at [364, 324] on div "Next" at bounding box center [435, 342] width 727 height 47
click at [374, 342] on button "Next" at bounding box center [435, 346] width 166 height 41
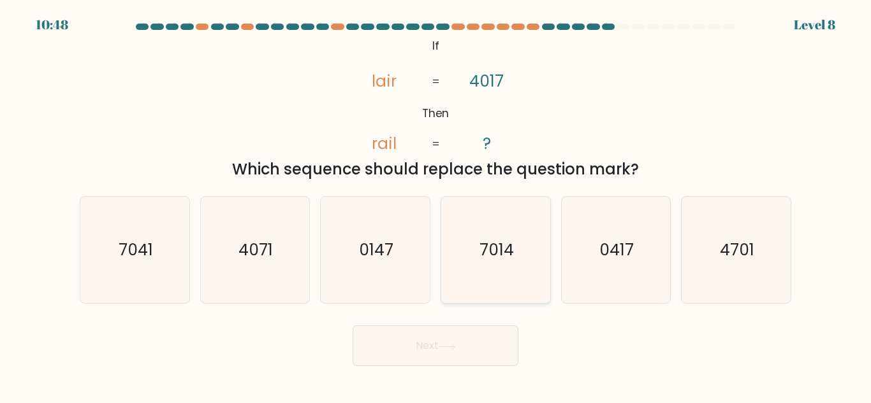
click at [475, 259] on icon "7014" at bounding box center [495, 250] width 106 height 106
click at [436, 205] on input "d. 7014" at bounding box center [435, 203] width 1 height 3
radio input "true"
click at [483, 355] on button "Next" at bounding box center [435, 346] width 166 height 41
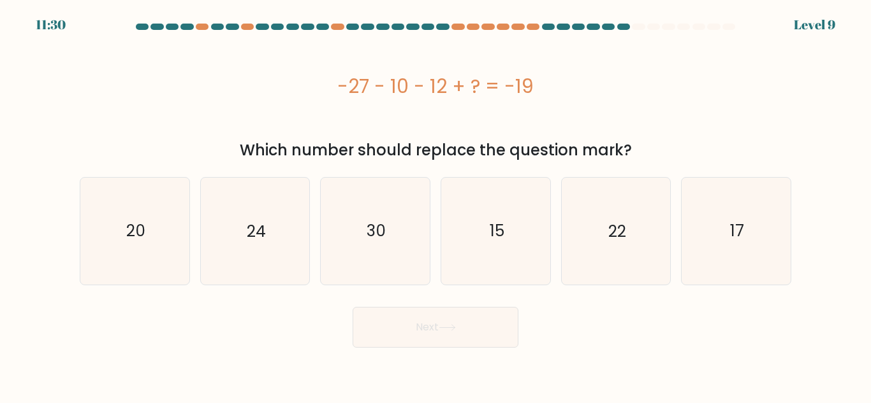
drag, startPoint x: 338, startPoint y: 90, endPoint x: 548, endPoint y: 83, distance: 209.8
click at [548, 83] on div "-27 - 10 - 12 + ? = -19" at bounding box center [435, 86] width 711 height 29
copy div "-27 - 10 - 12 + ? = -19"
click at [367, 228] on text "30" at bounding box center [375, 231] width 19 height 22
click at [435, 205] on input "c. 30" at bounding box center [435, 203] width 1 height 3
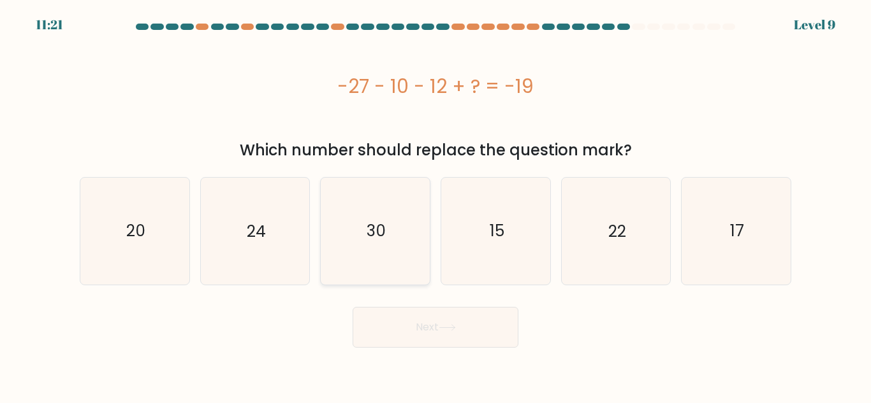
radio input "true"
click at [447, 331] on icon at bounding box center [447, 327] width 17 height 7
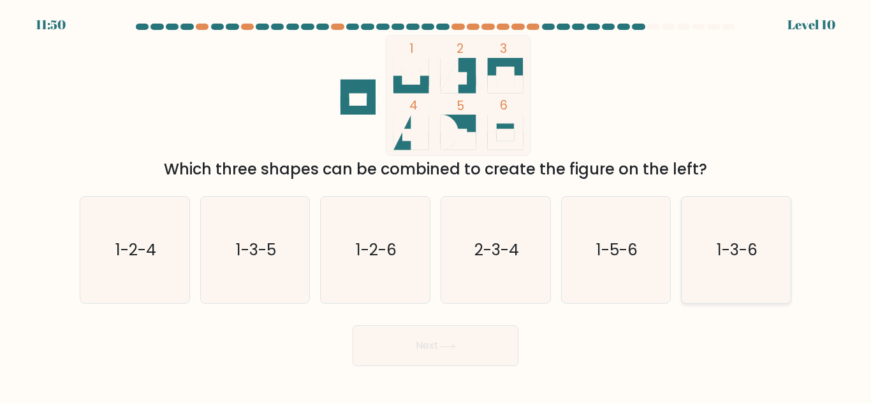
click at [755, 265] on icon "1-3-6" at bounding box center [736, 250] width 106 height 106
click at [436, 205] on input "f. 1-3-6" at bounding box center [435, 203] width 1 height 3
radio input "true"
click at [474, 354] on button "Next" at bounding box center [435, 346] width 166 height 41
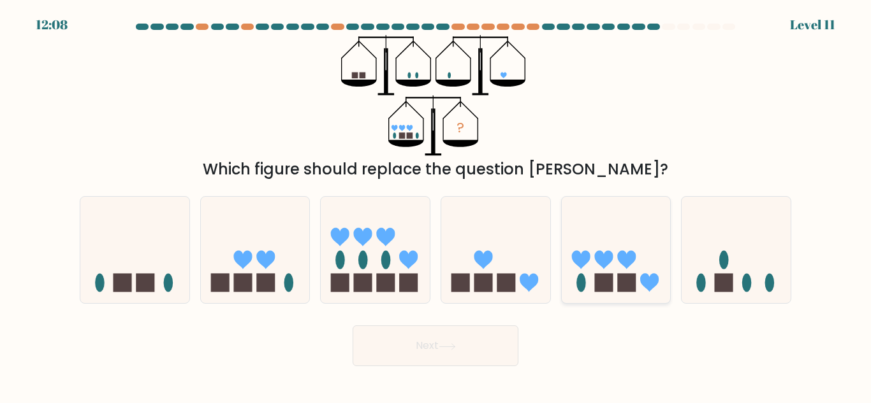
click at [586, 272] on icon at bounding box center [616, 250] width 109 height 90
click at [436, 205] on input "e." at bounding box center [435, 203] width 1 height 3
radio input "true"
click at [481, 347] on button "Next" at bounding box center [435, 346] width 166 height 41
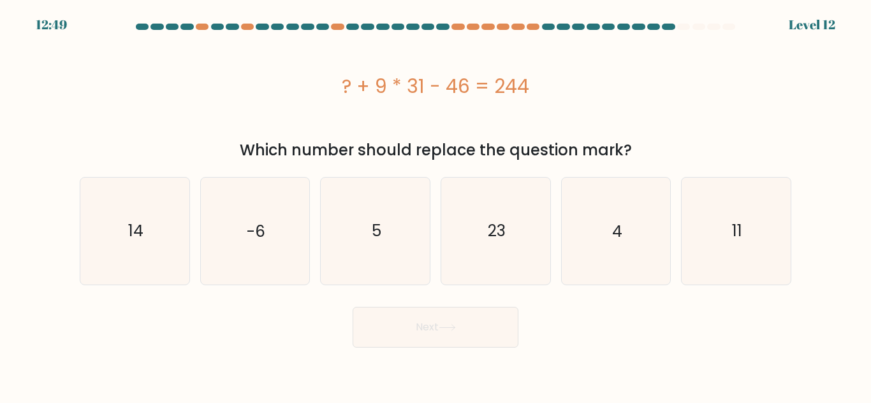
drag, startPoint x: 341, startPoint y: 78, endPoint x: 575, endPoint y: 83, distance: 234.0
click at [575, 83] on div "? + 9 * 31 - 46 = 244" at bounding box center [435, 86] width 711 height 29
copy div "? + 9 * 31 - 46 = 244"
click at [756, 226] on icon "11" at bounding box center [736, 231] width 106 height 106
click at [436, 205] on input "f. 11" at bounding box center [435, 203] width 1 height 3
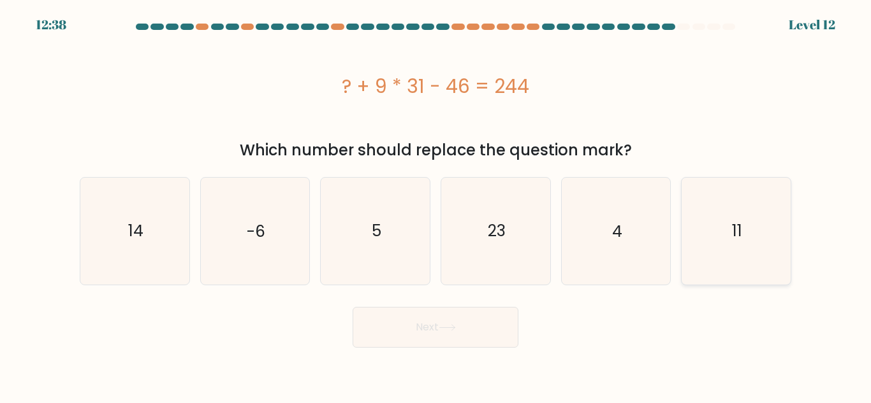
radio input "true"
click at [447, 322] on button "Next" at bounding box center [435, 327] width 166 height 41
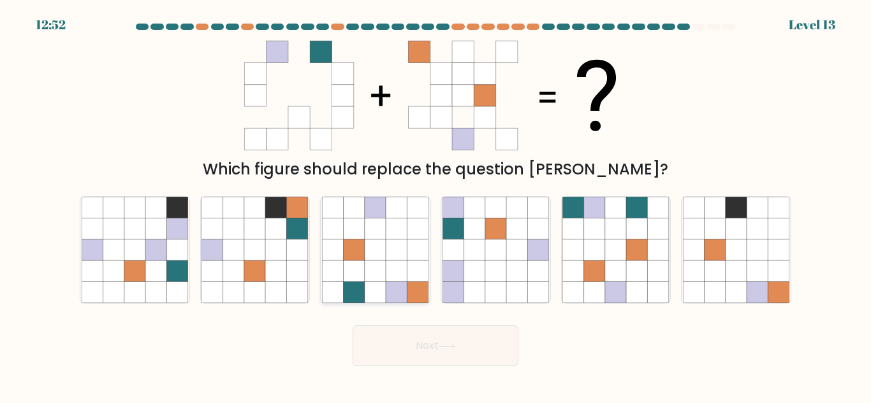
click at [354, 272] on icon at bounding box center [354, 271] width 21 height 21
click at [435, 205] on input "c." at bounding box center [435, 203] width 1 height 3
radio input "true"
click at [456, 357] on button "Next" at bounding box center [435, 346] width 166 height 41
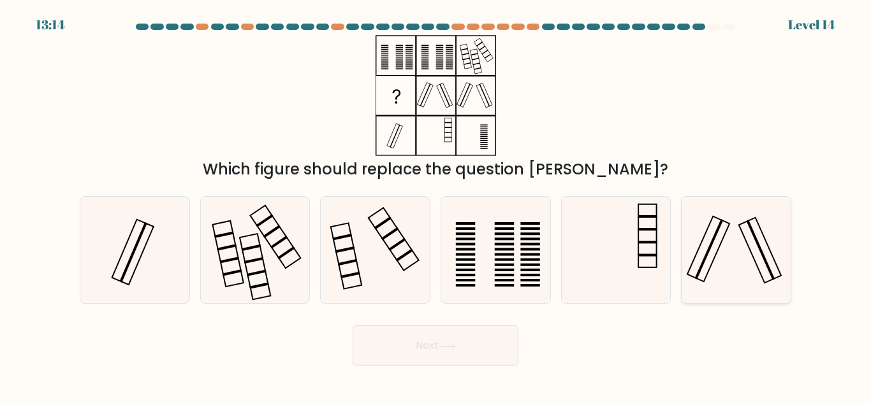
click at [712, 270] on icon at bounding box center [736, 250] width 106 height 106
click at [436, 205] on input "f." at bounding box center [435, 203] width 1 height 3
radio input "true"
click at [460, 337] on button "Next" at bounding box center [435, 346] width 166 height 41
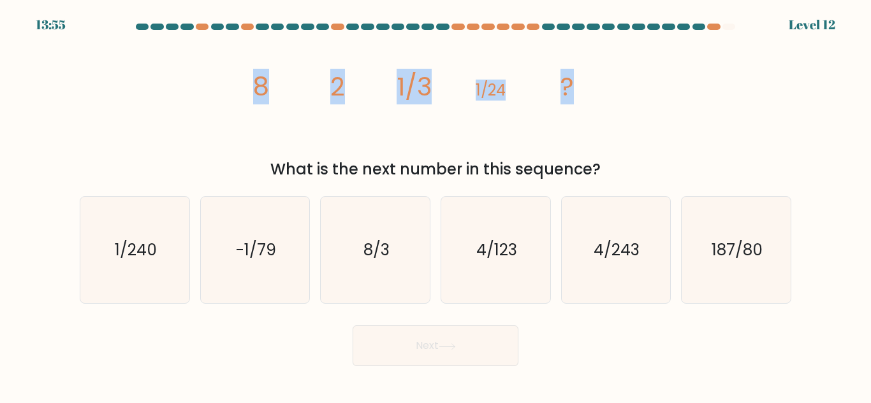
drag, startPoint x: 245, startPoint y: 85, endPoint x: 612, endPoint y: 91, distance: 366.5
click at [612, 91] on icon "image/svg+xml 8 2 1/3 1/24 ?" at bounding box center [435, 95] width 382 height 121
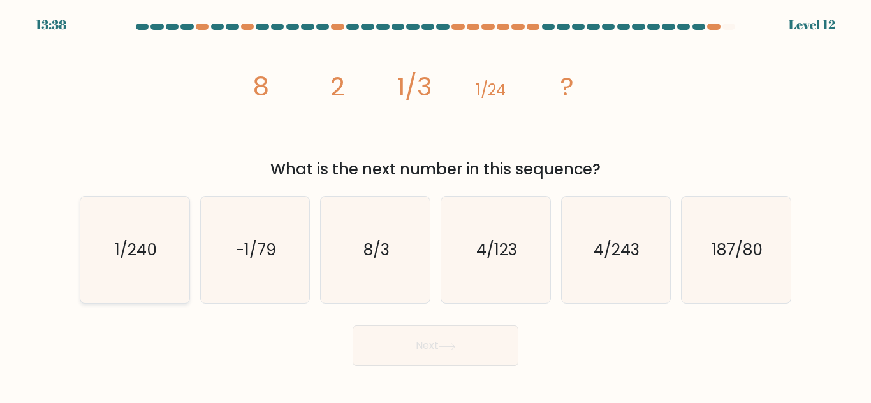
click at [89, 249] on icon "1/240" at bounding box center [135, 250] width 106 height 106
click at [435, 205] on input "a. 1/240" at bounding box center [435, 203] width 1 height 3
radio input "true"
click at [390, 342] on button "Next" at bounding box center [435, 346] width 166 height 41
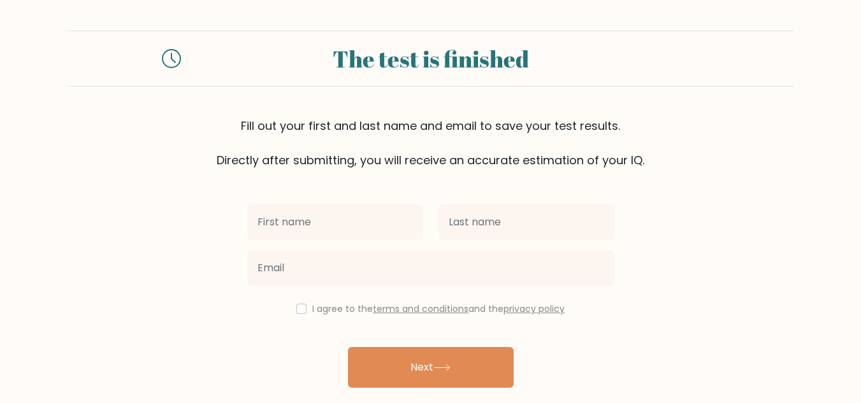
click at [358, 216] on input "text" at bounding box center [335, 223] width 176 height 36
type input "Zsainah"
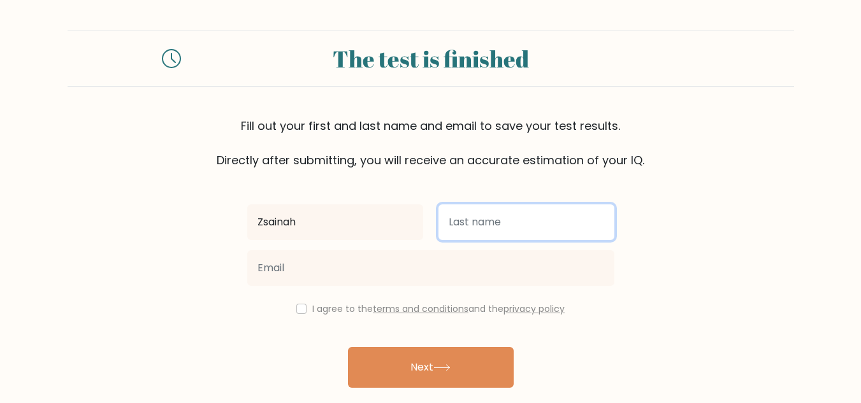
click at [458, 231] on input "text" at bounding box center [527, 223] width 176 height 36
type input "Rufo"
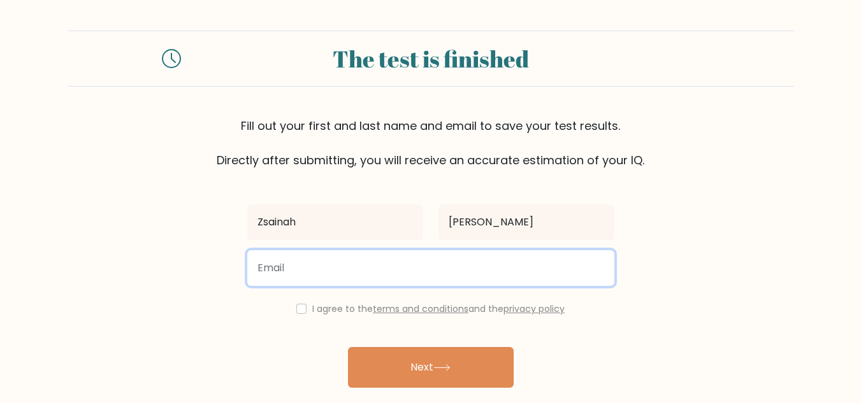
click at [486, 272] on input "email" at bounding box center [430, 268] width 367 height 36
type input "inahrufo@gmail.com"
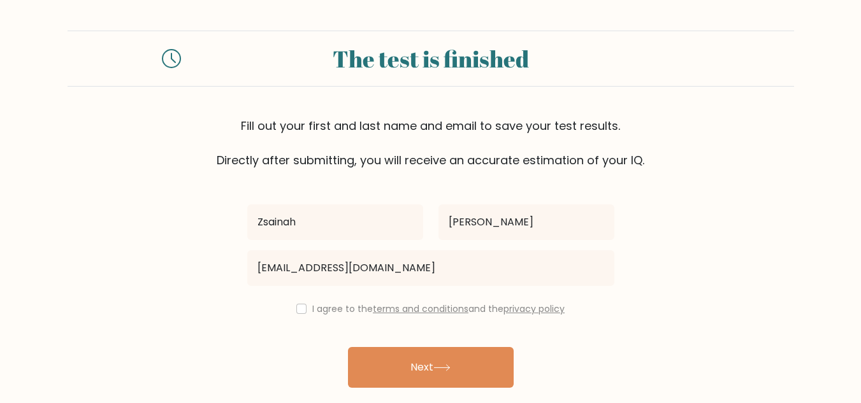
click at [315, 314] on label "I agree to the terms and conditions and the privacy policy" at bounding box center [438, 309] width 252 height 13
click at [303, 308] on div "I agree to the terms and conditions and the privacy policy" at bounding box center [431, 308] width 382 height 15
click at [298, 313] on input "checkbox" at bounding box center [301, 309] width 10 height 10
checkbox input "true"
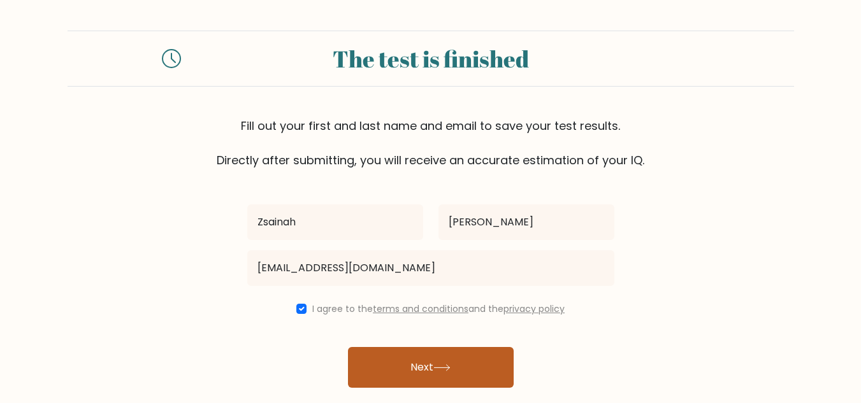
click at [407, 365] on button "Next" at bounding box center [431, 367] width 166 height 41
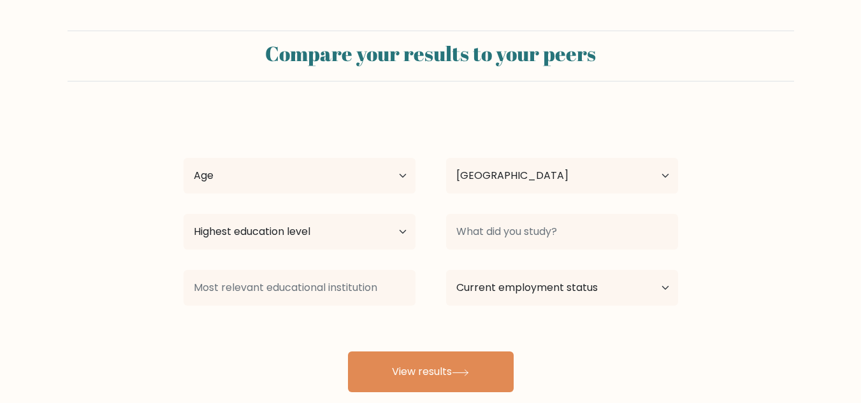
select select "PH"
click at [361, 190] on select "Age Under 18 years old 18-24 years old 25-34 years old 35-44 years old 45-54 ye…" at bounding box center [300, 176] width 232 height 36
select select "25_34"
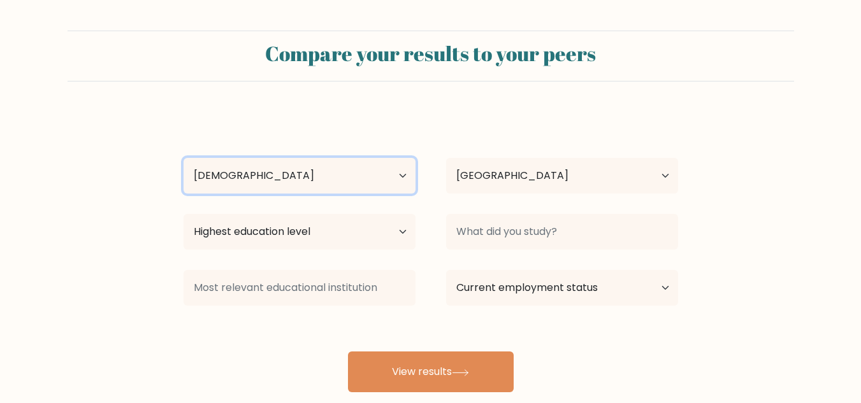
click at [184, 158] on select "Age Under 18 years old 18-24 years old 25-34 years old 35-44 years old 45-54 ye…" at bounding box center [300, 176] width 232 height 36
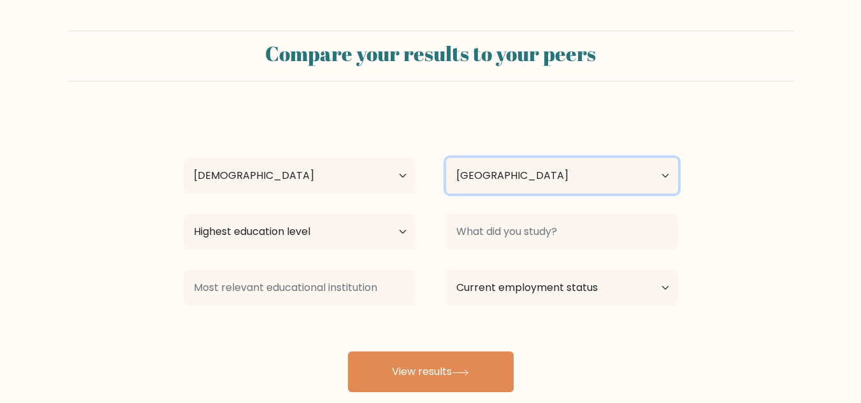
click at [486, 191] on select "Country Afghanistan Albania Algeria American Samoa Andorra Angola Anguilla Anta…" at bounding box center [562, 176] width 232 height 36
click at [446, 158] on select "Country Afghanistan Albania Algeria American Samoa Andorra Angola Anguilla Anta…" at bounding box center [562, 176] width 232 height 36
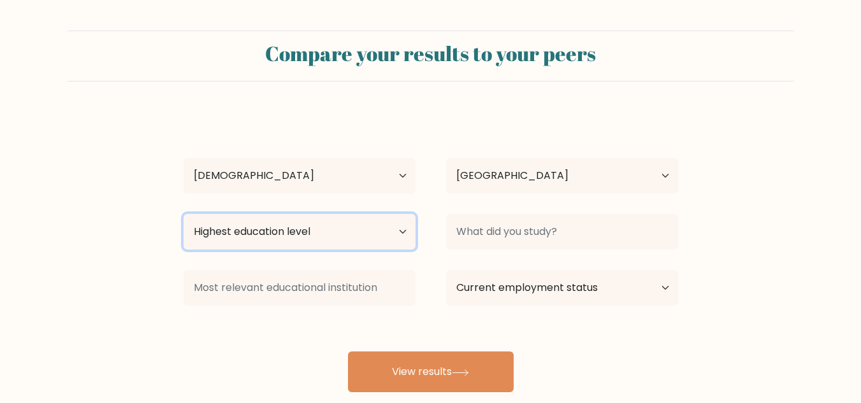
click at [400, 233] on select "Highest education level No schooling Primary Lower Secondary Upper Secondary Oc…" at bounding box center [300, 232] width 232 height 36
select select "bachelors_degree"
click at [184, 214] on select "Highest education level No schooling Primary Lower Secondary Upper Secondary Oc…" at bounding box center [300, 232] width 232 height 36
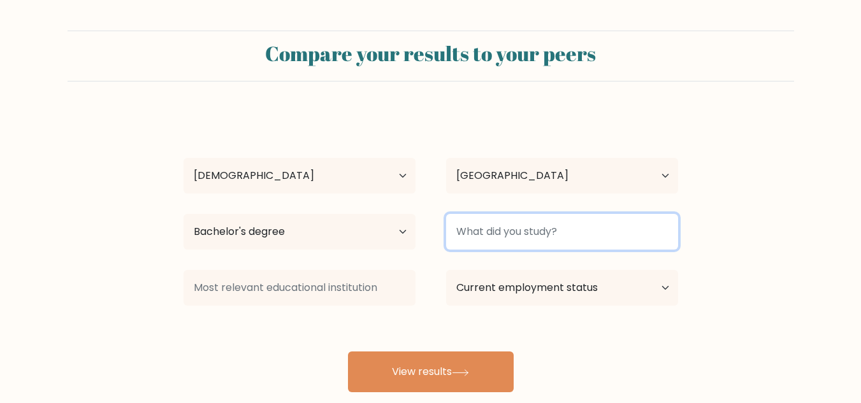
click at [497, 234] on input at bounding box center [562, 232] width 232 height 36
type input "M"
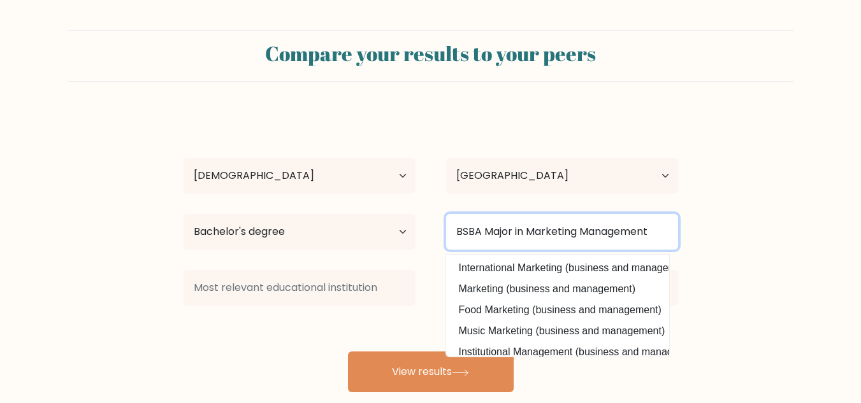
type input "BSBA Major in Marketing Management"
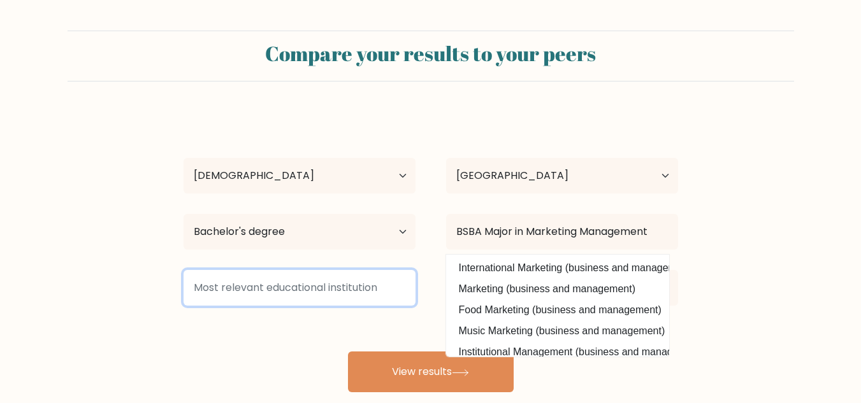
click at [325, 280] on input at bounding box center [300, 288] width 232 height 36
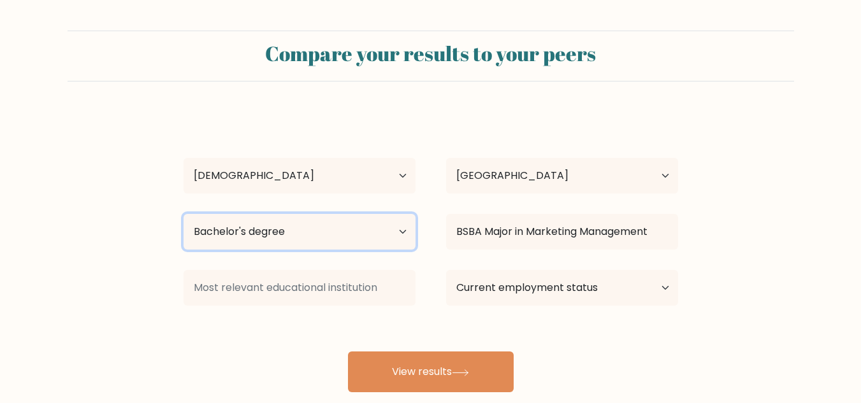
click at [394, 240] on select "Highest education level No schooling Primary Lower Secondary Upper Secondary Oc…" at bounding box center [300, 232] width 232 height 36
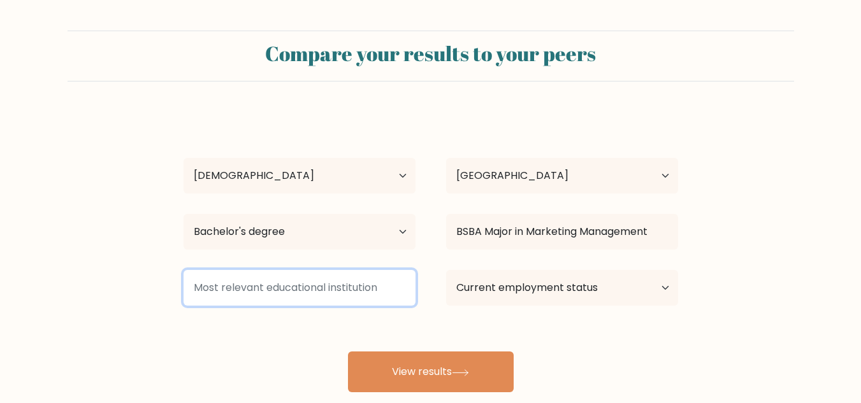
click at [256, 298] on input at bounding box center [300, 288] width 232 height 36
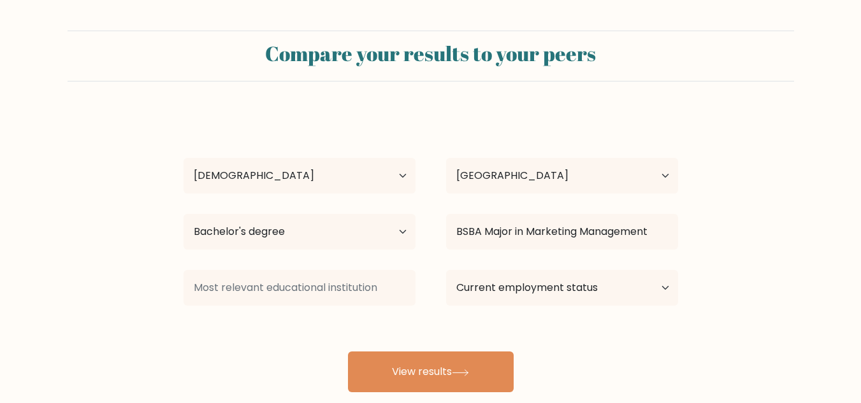
click at [425, 286] on div at bounding box center [299, 288] width 263 height 46
click at [540, 298] on select "Current employment status Employed Student Retired Other / prefer not to answer" at bounding box center [562, 288] width 232 height 36
select select "other"
click at [446, 270] on select "Current employment status Employed Student Retired Other / prefer not to answer" at bounding box center [562, 288] width 232 height 36
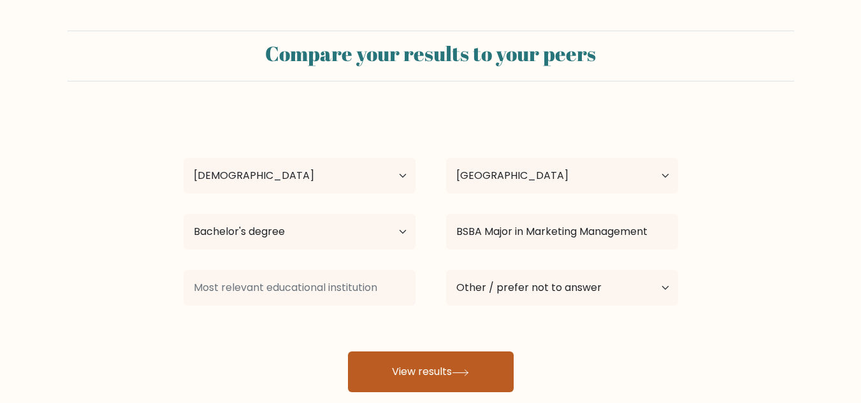
click at [436, 380] on button "View results" at bounding box center [431, 372] width 166 height 41
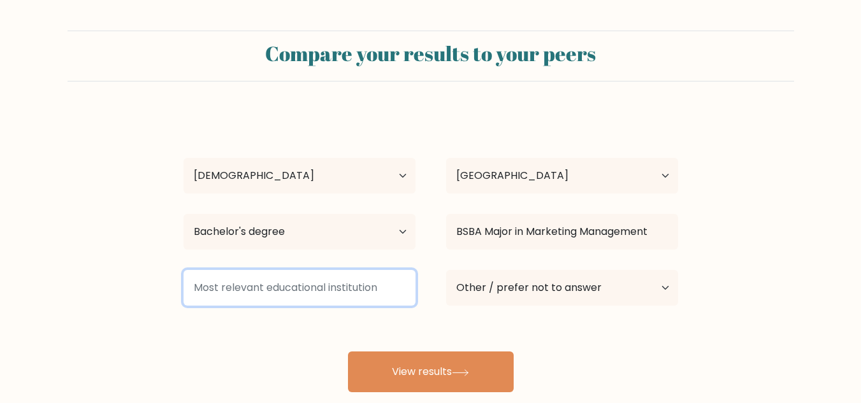
click at [384, 285] on input at bounding box center [300, 288] width 232 height 36
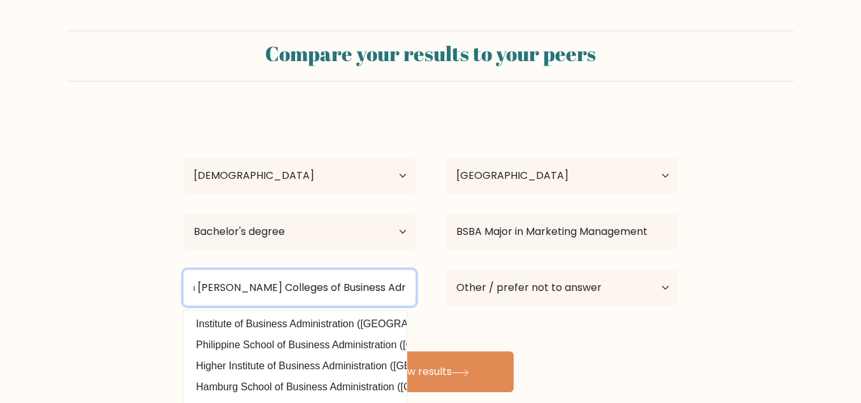
scroll to position [0, 24]
type input "San Pedro Colleges of Business Administration"
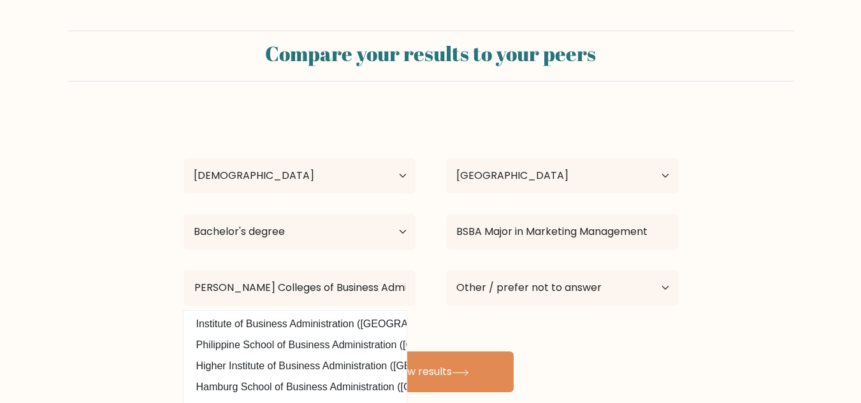
click at [609, 316] on div "Zsainah Rufo Age Under 18 years old 18-24 years old 25-34 years old 35-44 years…" at bounding box center [431, 252] width 510 height 280
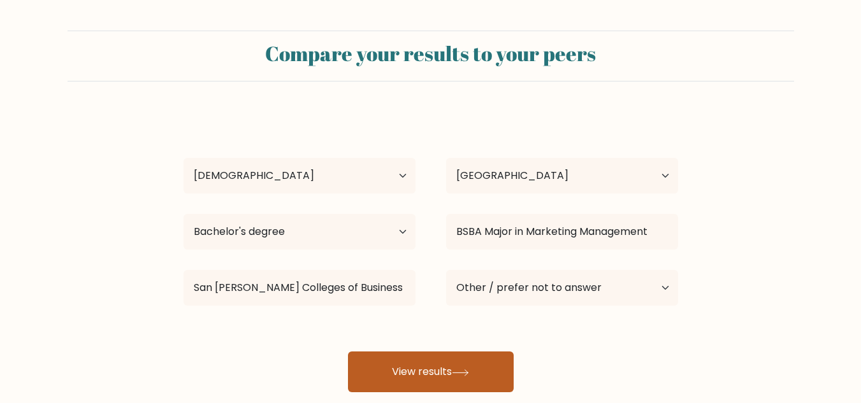
click at [483, 365] on button "View results" at bounding box center [431, 372] width 166 height 41
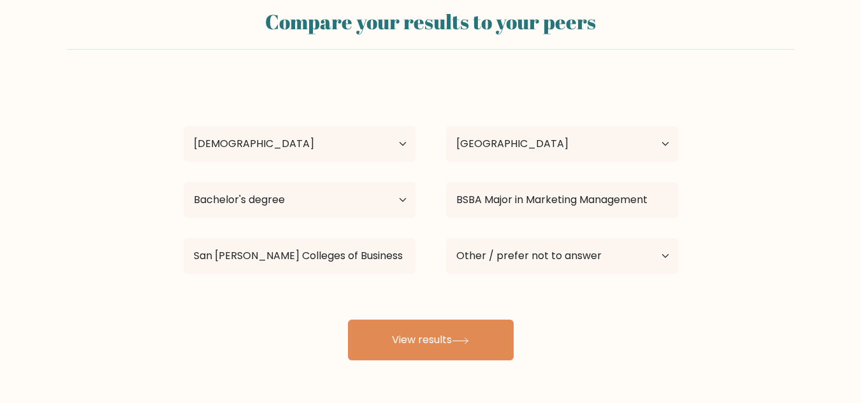
scroll to position [78, 0]
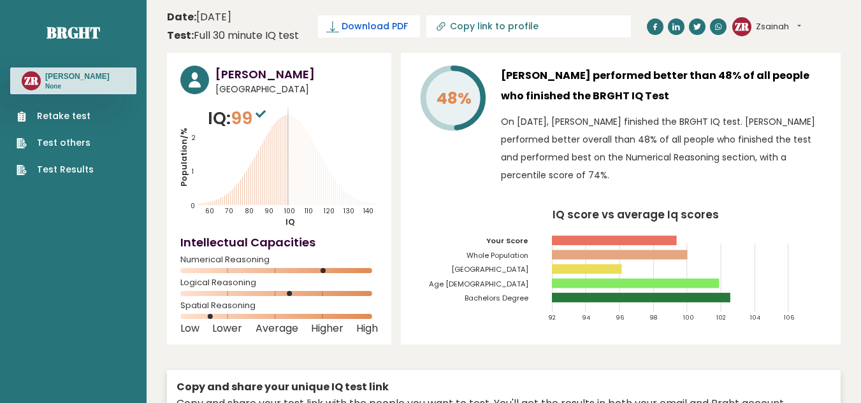
click at [344, 34] on link "Download PDF" at bounding box center [369, 26] width 102 height 22
